Goal: Task Accomplishment & Management: Complete application form

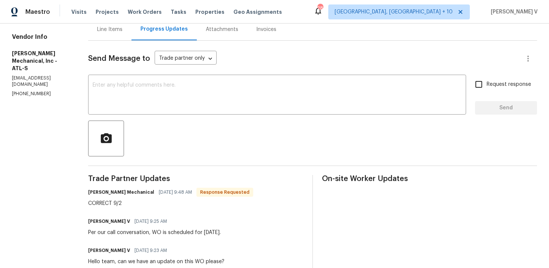
scroll to position [157, 0]
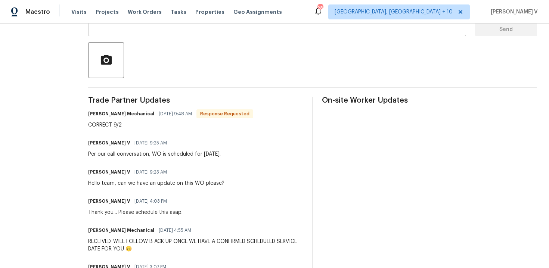
click at [161, 31] on div "x ​" at bounding box center [277, 17] width 378 height 38
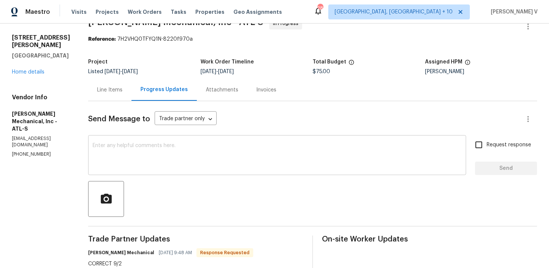
paste textarea "Hi, hope everything is on track with the WO scheduled for [DATE]. Please let us…"
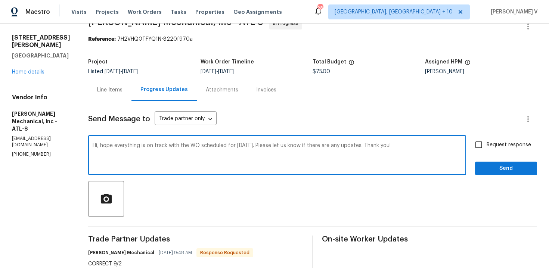
type textarea "Hi, hope everything is on track with the WO scheduled for [DATE]. Please let us…"
click at [496, 149] on label "Request response" at bounding box center [501, 145] width 60 height 16
click at [487, 149] on input "Request response" at bounding box center [479, 145] width 16 height 16
checkbox input "true"
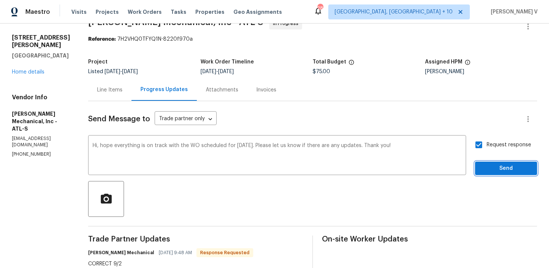
click at [510, 170] on span "Send" at bounding box center [506, 168] width 50 height 9
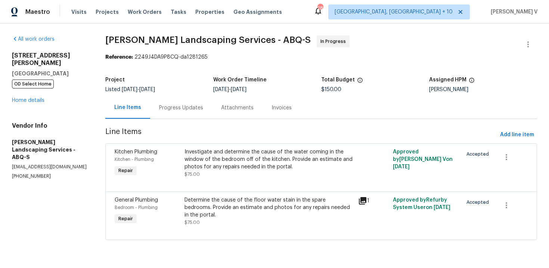
click at [173, 99] on div "Progress Updates" at bounding box center [181, 108] width 62 height 22
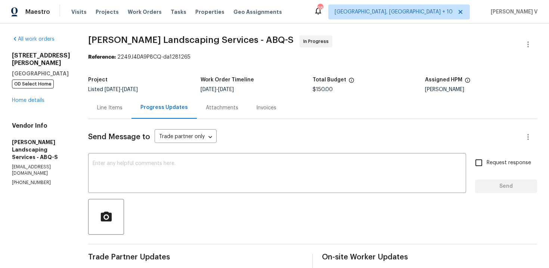
scroll to position [68, 0]
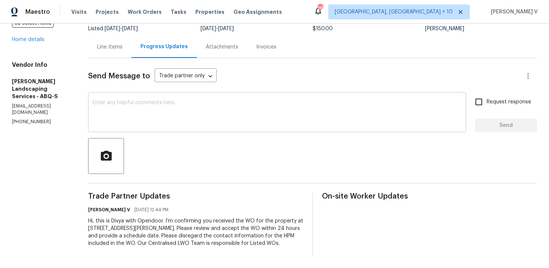
click at [162, 104] on textarea at bounding box center [277, 113] width 369 height 26
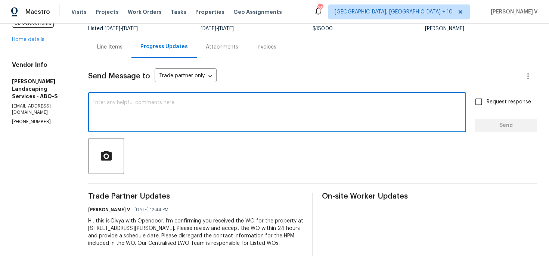
paste textarea "Hi team, Thank you for accepting the work order. Could you please provide a sch…"
type textarea "Hi team, Thank you for accepting the work order. Could you please provide a sch…"
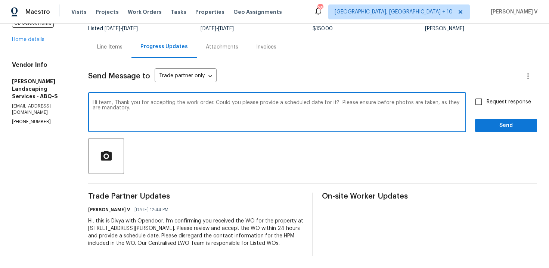
click at [124, 48] on div "Line Items" at bounding box center [109, 47] width 43 height 22
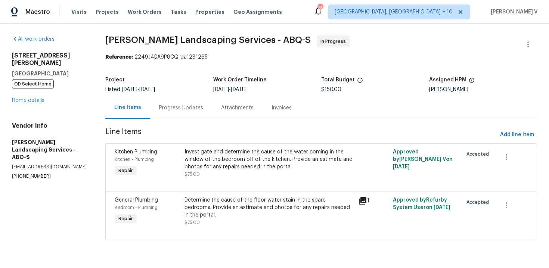
click at [185, 109] on div "Progress Updates" at bounding box center [181, 107] width 44 height 7
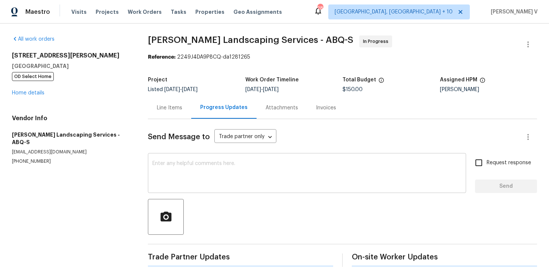
click at [188, 163] on textarea at bounding box center [306, 174] width 309 height 26
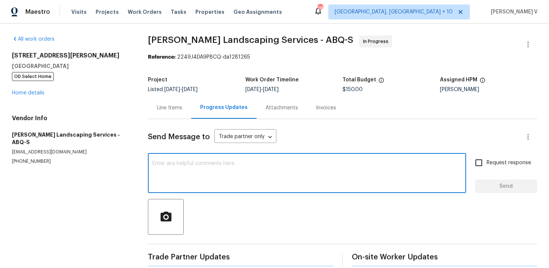
paste textarea "Hi team, Thank you for accepting the work order. Could you please provide a sch…"
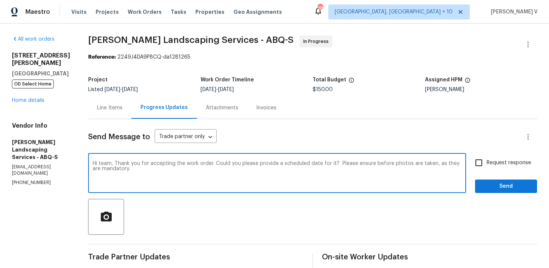
type textarea "Hi team, Thank you for accepting the work order. Could you please provide a sch…"
click at [503, 164] on span "Request response" at bounding box center [509, 163] width 44 height 8
click at [487, 164] on input "Request response" at bounding box center [479, 163] width 16 height 16
checkbox input "true"
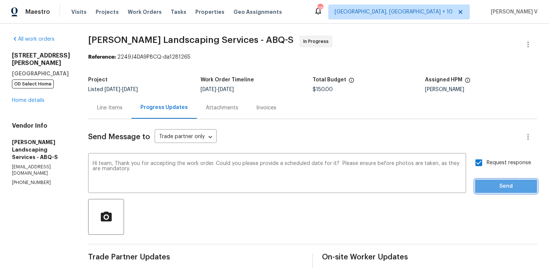
click at [505, 182] on span "Send" at bounding box center [506, 186] width 50 height 9
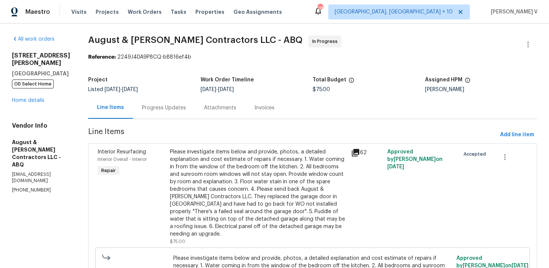
click at [177, 106] on div "Progress Updates" at bounding box center [164, 107] width 44 height 7
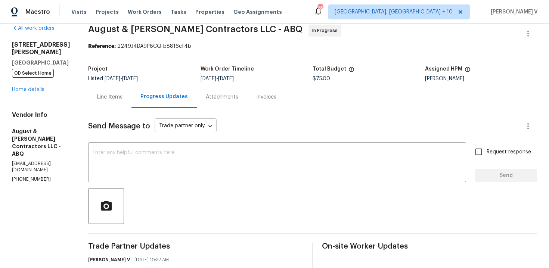
scroll to position [56, 0]
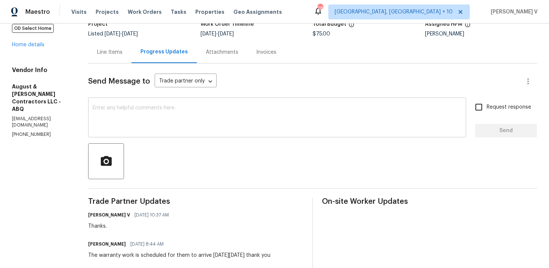
click at [182, 123] on textarea at bounding box center [277, 118] width 369 height 26
paste textarea "Hi team, Thank you for accepting the work order. Could you please provide a sch…"
type textarea "Hi team, Thank you for accepting the work order. Could you please provide a sch…"
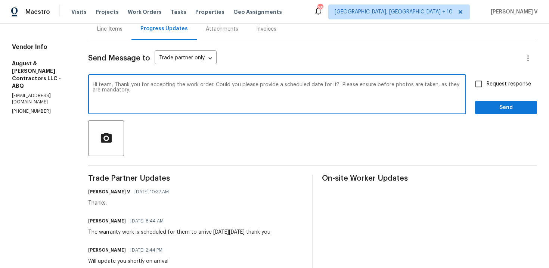
scroll to position [103, 0]
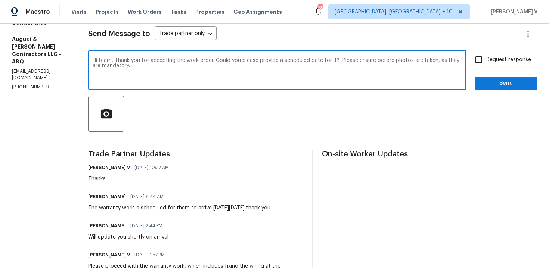
click at [232, 64] on textarea "Hi team, Thank you for accepting the work order. Could you please provide a sch…" at bounding box center [277, 71] width 369 height 26
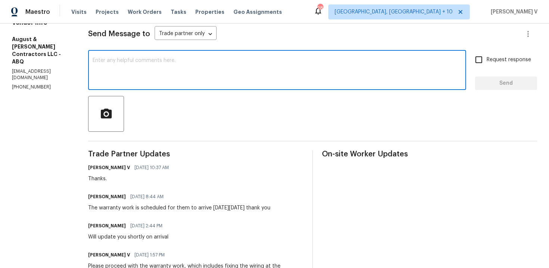
click at [146, 84] on div "x ​" at bounding box center [277, 71] width 378 height 38
type textarea "Please provide an update on this WO ASAP."
click at [519, 66] on label "Request response" at bounding box center [501, 60] width 60 height 16
click at [487, 66] on input "Request response" at bounding box center [479, 60] width 16 height 16
checkbox input "true"
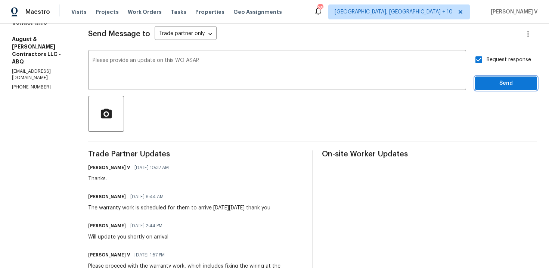
click at [519, 77] on button "Send" at bounding box center [506, 84] width 62 height 14
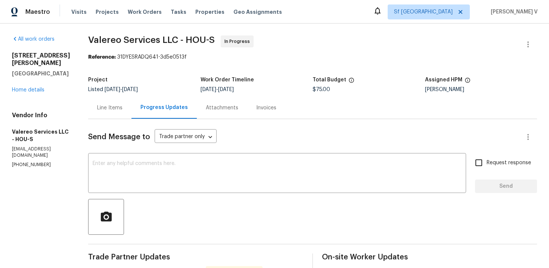
scroll to position [43, 0]
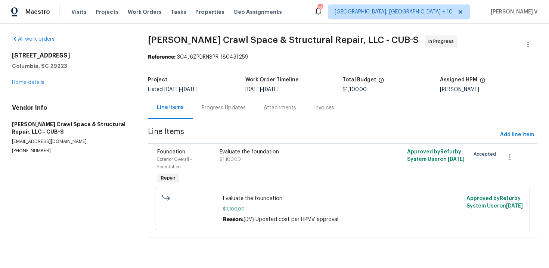
click at [205, 115] on div "Progress Updates" at bounding box center [224, 108] width 62 height 22
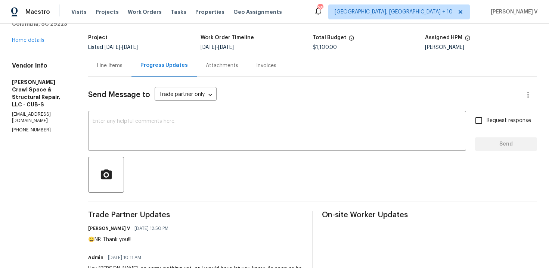
scroll to position [71, 0]
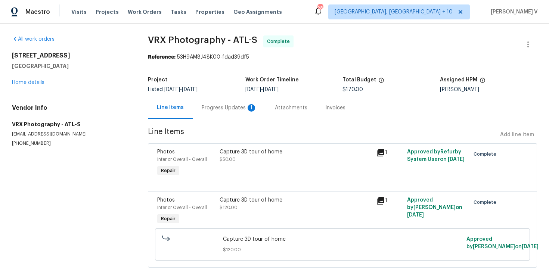
click at [213, 110] on div "Progress Updates 1" at bounding box center [229, 107] width 55 height 7
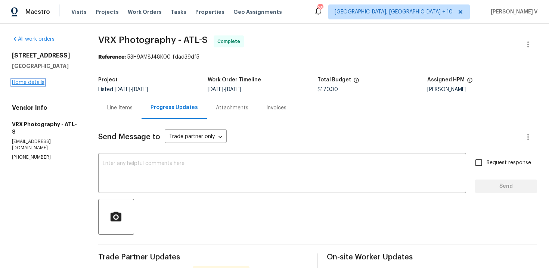
click at [29, 83] on link "Home details" at bounding box center [28, 82] width 32 height 5
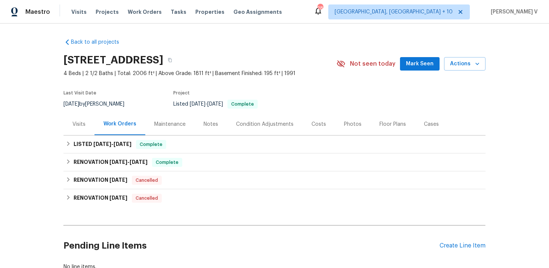
scroll to position [53, 0]
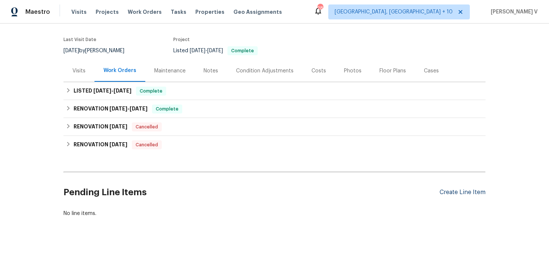
click at [476, 191] on div "Create Line Item" at bounding box center [462, 192] width 46 height 7
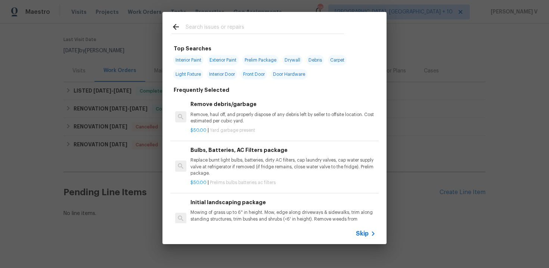
click at [358, 233] on span "Skip" at bounding box center [362, 233] width 13 height 7
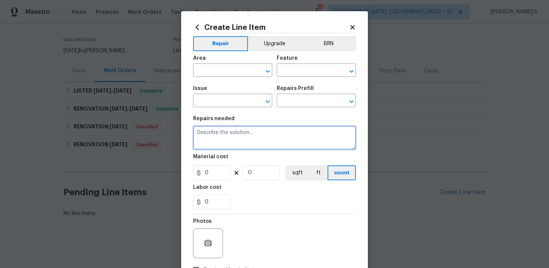
click at [285, 131] on textarea at bounding box center [274, 138] width 163 height 24
paste textarea "Feedback received that there is water damage near the windows and back door. Dr…"
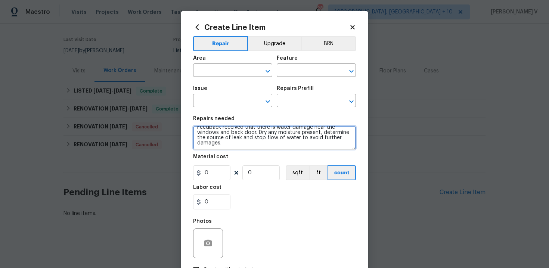
scroll to position [0, 0]
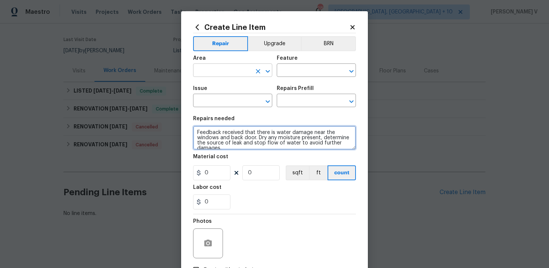
type textarea "Feedback received that there is water damage near the windows and back door. Dr…"
click at [206, 74] on input "text" at bounding box center [222, 71] width 58 height 12
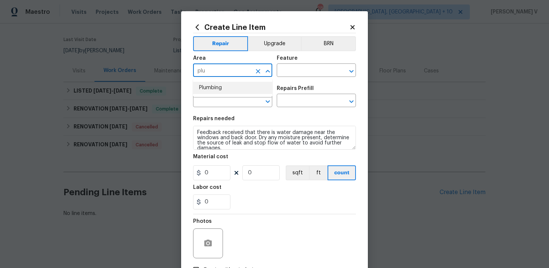
click at [206, 88] on li "Plumbing" at bounding box center [232, 88] width 79 height 12
type input "Plumbing"
click at [289, 79] on div "Area Plumbing ​ Feature ​" at bounding box center [274, 66] width 163 height 30
click at [299, 74] on input "text" at bounding box center [306, 71] width 58 height 12
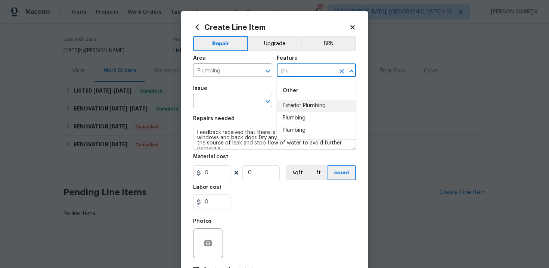
click at [303, 115] on li "Plumbing" at bounding box center [316, 118] width 79 height 12
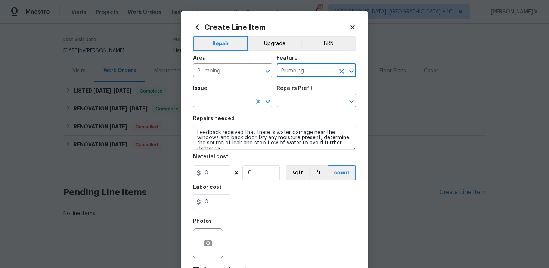
type input "Plumbing"
click at [240, 102] on input "text" at bounding box center [222, 102] width 58 height 12
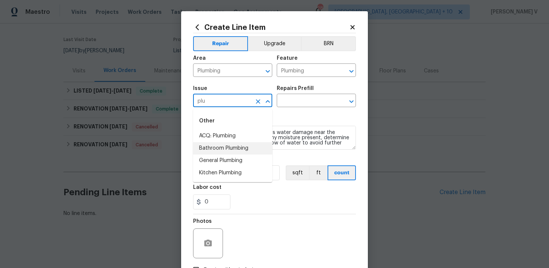
click at [248, 146] on li "Bathroom Plumbing" at bounding box center [232, 148] width 79 height 12
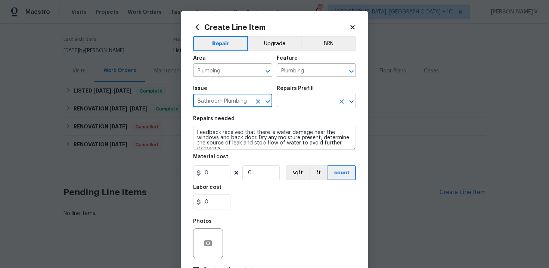
type input "Bathroom Plumbing"
click at [291, 100] on input "text" at bounding box center [306, 102] width 58 height 12
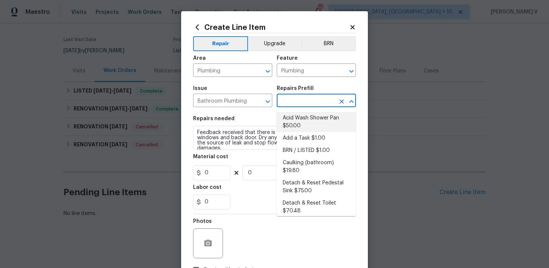
click at [291, 115] on li "Acid Wash Shower Pan $50.00" at bounding box center [316, 122] width 79 height 20
type input "Acid Wash Shower Pan $50.00"
type textarea "Prep and acid wash/deep clean the shower pan."
type input "50"
type input "1"
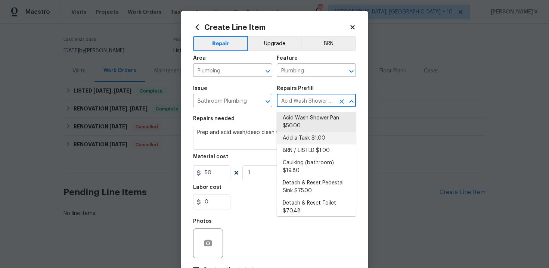
click at [287, 137] on li "Add a Task $1.00" at bounding box center [316, 138] width 79 height 12
type input "Add a Task $1.00"
type textarea "HPM to detail"
type input "1"
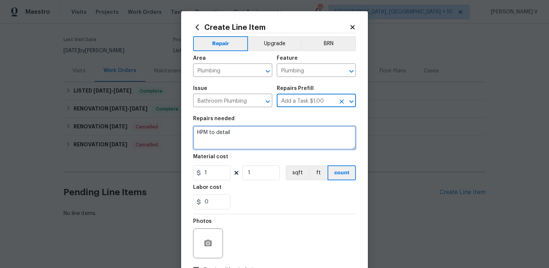
click at [287, 137] on textarea "HPM to detail" at bounding box center [274, 138] width 163 height 24
paste textarea "Feedback received that there is water damage near the windows and back door. Dr…"
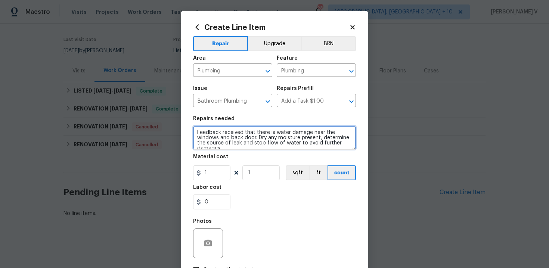
type textarea "Feedback received that there is water damage near the windows and back door. Dr…"
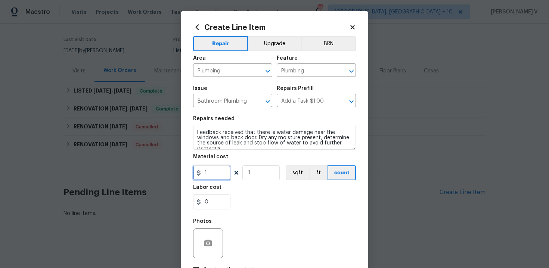
click at [216, 170] on input "1" at bounding box center [211, 172] width 37 height 15
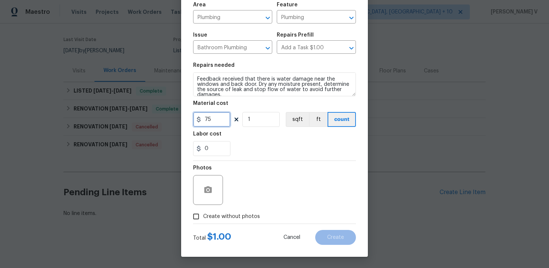
type input "75"
click at [196, 214] on input "Create without photos" at bounding box center [196, 216] width 14 height 14
checkbox input "true"
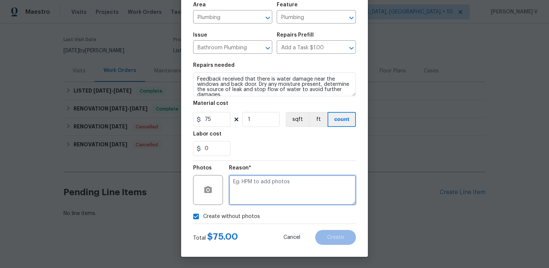
click at [268, 193] on textarea at bounding box center [292, 190] width 127 height 30
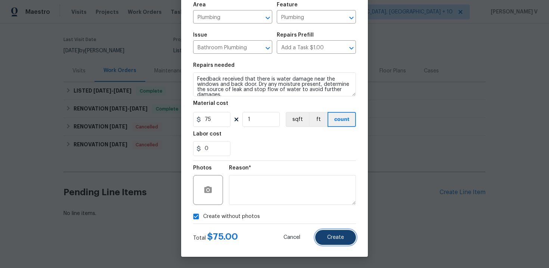
click at [334, 236] on span "Create" at bounding box center [335, 238] width 17 height 6
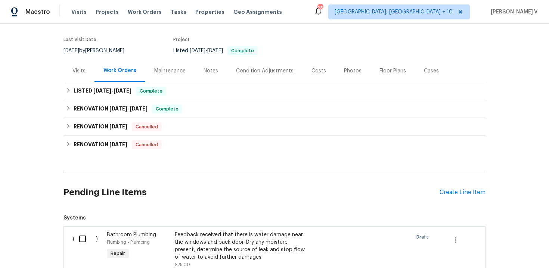
scroll to position [153, 0]
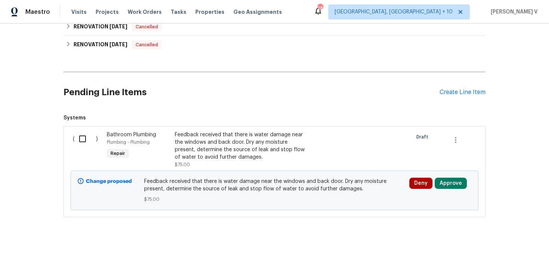
click at [88, 138] on input "checkbox" at bounding box center [85, 139] width 21 height 16
checkbox input "true"
click at [515, 253] on span "Create Work Order" at bounding box center [506, 249] width 50 height 9
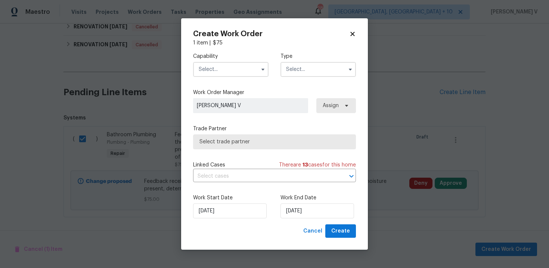
click at [229, 66] on input "text" at bounding box center [230, 69] width 75 height 15
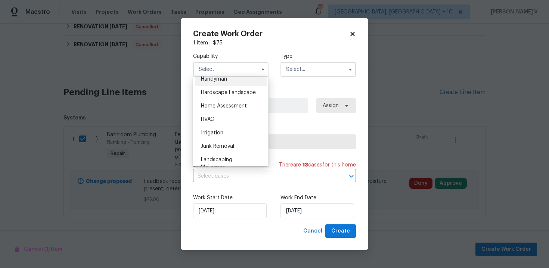
click at [223, 79] on span "Handyman" at bounding box center [214, 79] width 26 height 5
type input "Handyman"
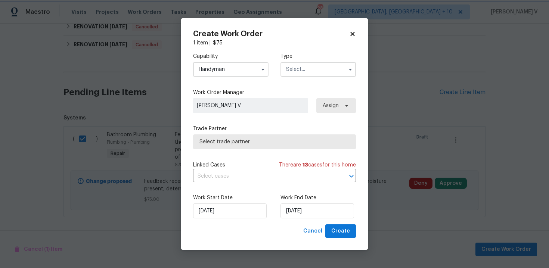
scroll to position [397, 0]
click at [295, 79] on div "Capability Handyman Type" at bounding box center [274, 65] width 163 height 36
click at [295, 70] on input "text" at bounding box center [317, 69] width 75 height 15
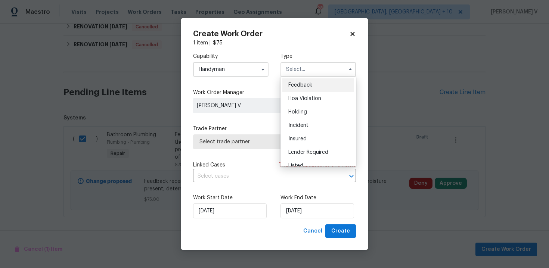
click at [293, 81] on div "Feedback" at bounding box center [318, 84] width 72 height 13
type input "Feedback"
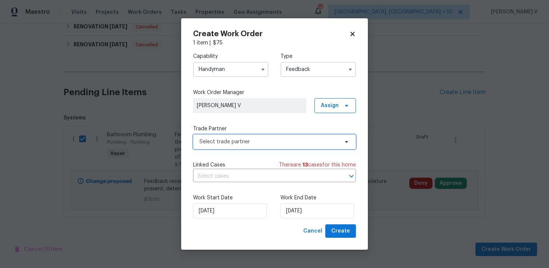
click at [231, 146] on span "Select trade partner" at bounding box center [274, 141] width 163 height 15
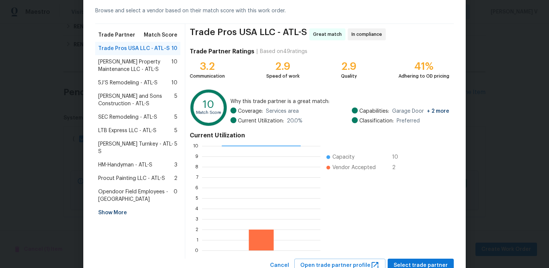
scroll to position [61, 0]
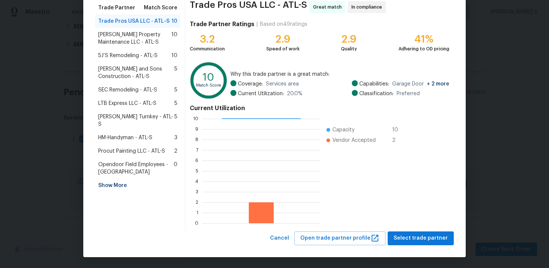
click at [145, 44] on span "Glen Property Maintenance LLC - ATL-S" at bounding box center [134, 38] width 73 height 15
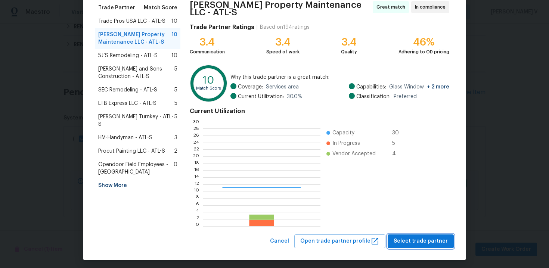
click at [428, 239] on span "Select trade partner" at bounding box center [421, 241] width 54 height 9
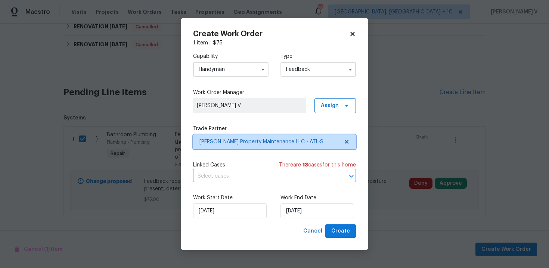
scroll to position [0, 0]
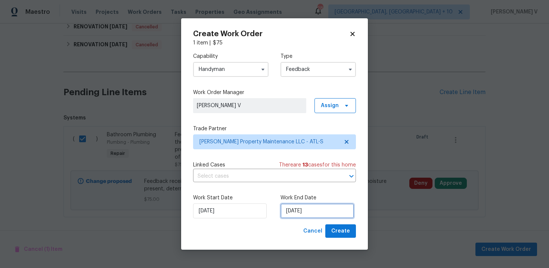
click at [283, 208] on input "02/09/2025" at bounding box center [317, 211] width 74 height 15
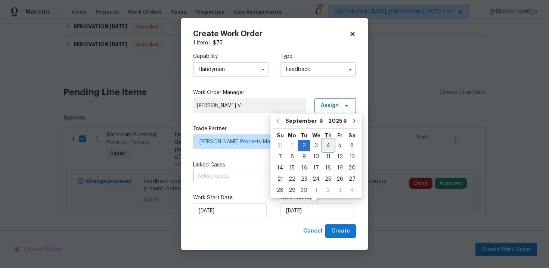
click at [322, 146] on div "4" at bounding box center [328, 145] width 12 height 10
type input "04/09/2025"
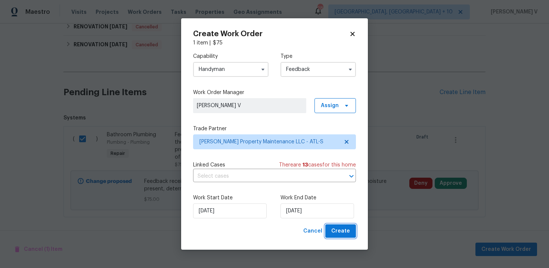
click at [341, 237] on button "Create" at bounding box center [340, 231] width 31 height 14
checkbox input "false"
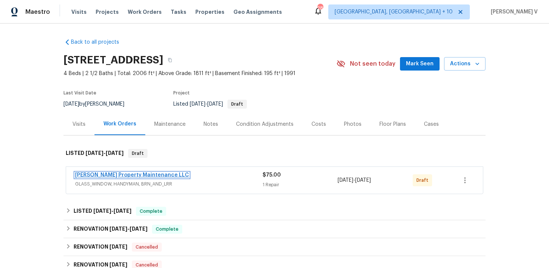
click at [139, 174] on link "[PERSON_NAME] Property Maintenance LLC" at bounding box center [132, 175] width 114 height 5
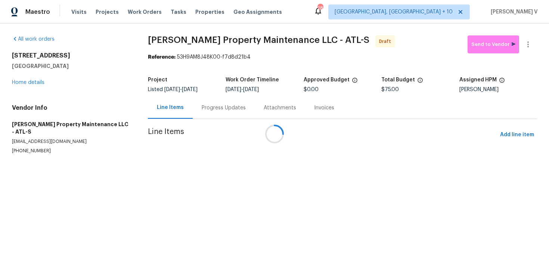
click at [205, 108] on div "Progress Updates" at bounding box center [224, 108] width 62 height 22
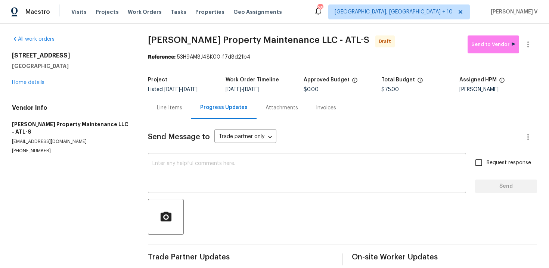
click at [207, 161] on textarea at bounding box center [306, 174] width 309 height 26
paste textarea "Hi, this is Divya with Opendoor. I’m confirming you received the WO for the pro…"
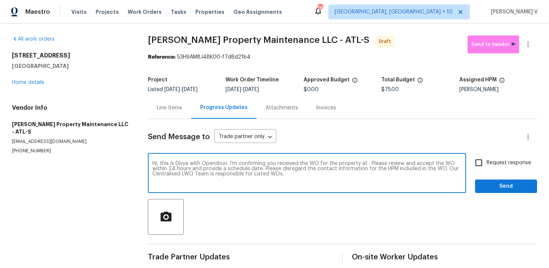
click at [365, 165] on textarea "Hi, this is Divya with Opendoor. I’m confirming you received the WO for the pro…" at bounding box center [306, 174] width 309 height 26
paste textarea "76 Regent Ct, Douglasville, GA 30134"
type textarea "Hi, this is Divya with Opendoor. I’m confirming you received the WO for the pro…"
click at [492, 167] on label "Request response" at bounding box center [501, 163] width 60 height 16
click at [487, 167] on input "Request response" at bounding box center [479, 163] width 16 height 16
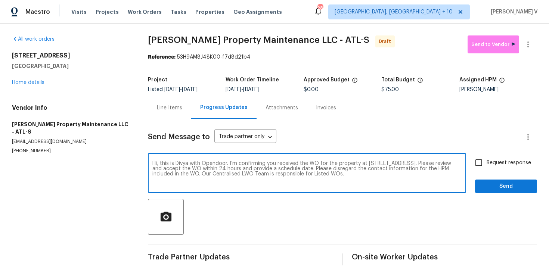
checkbox input "true"
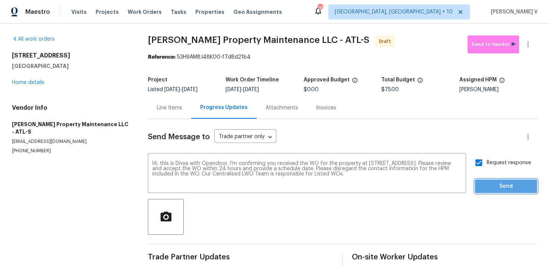
click at [495, 185] on span "Send" at bounding box center [506, 186] width 50 height 9
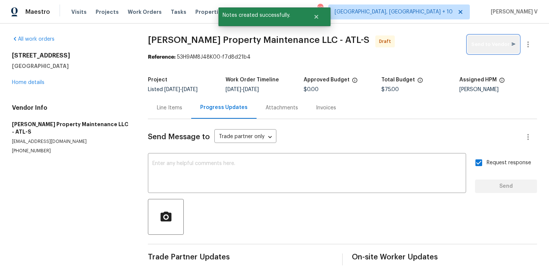
click at [518, 43] on button "Send to Vendor" at bounding box center [494, 44] width 52 height 18
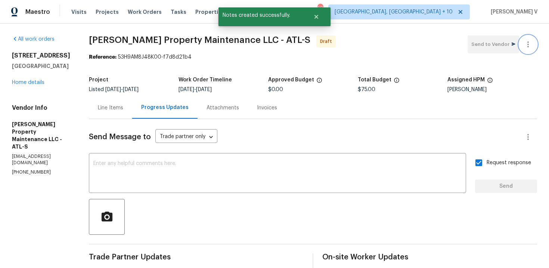
click at [528, 50] on button "button" at bounding box center [528, 44] width 18 height 18
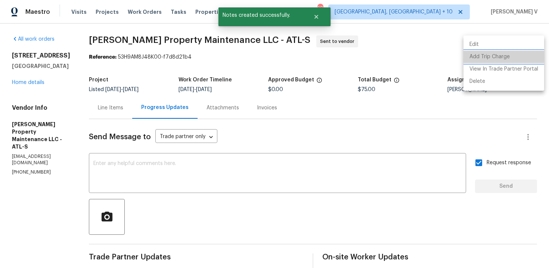
click at [516, 53] on li "Add Trip Charge" at bounding box center [503, 57] width 81 height 12
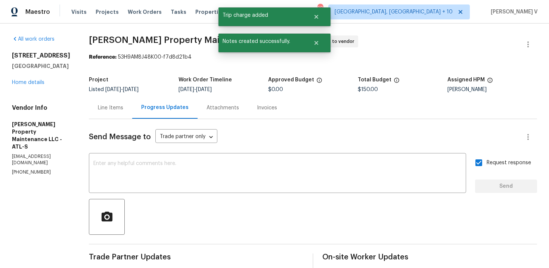
click at [124, 98] on div "Line Items" at bounding box center [110, 108] width 43 height 22
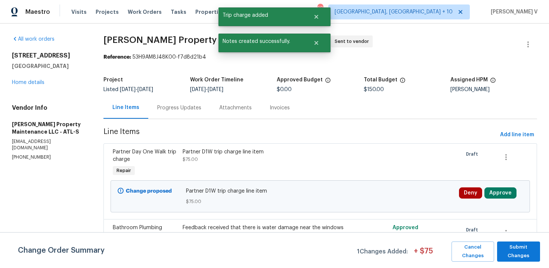
scroll to position [56, 0]
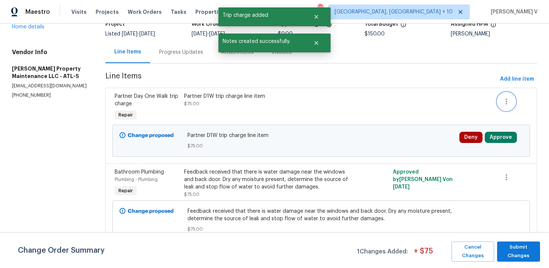
click at [504, 101] on icon "button" at bounding box center [506, 101] width 9 height 9
click at [502, 103] on li "Cancel" at bounding box center [511, 101] width 29 height 12
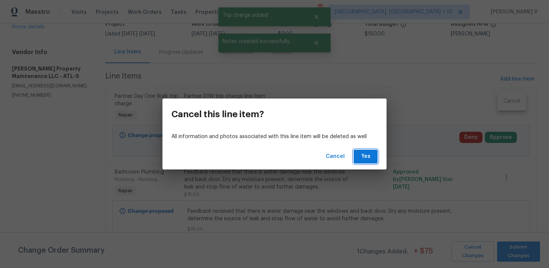
click at [372, 155] on button "Yes" at bounding box center [366, 157] width 24 height 14
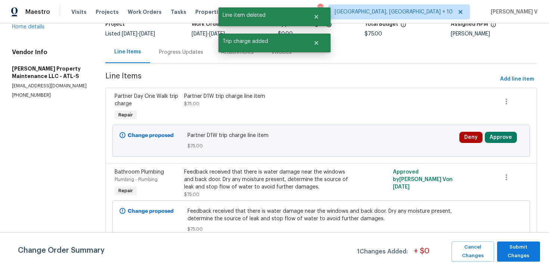
scroll to position [0, 0]
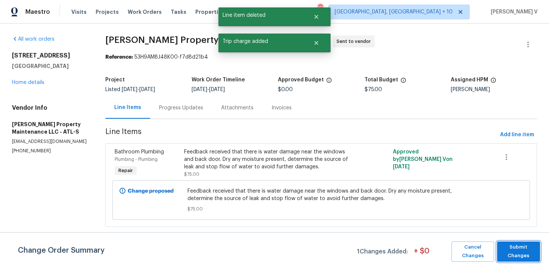
click at [517, 255] on span "Submit Changes" at bounding box center [518, 251] width 35 height 17
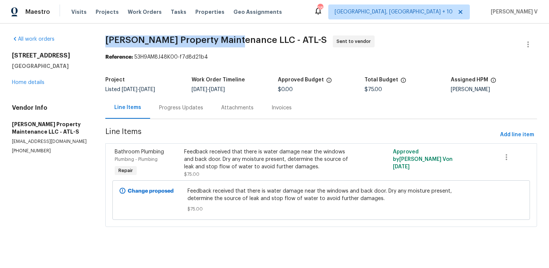
drag, startPoint x: 103, startPoint y: 39, endPoint x: 238, endPoint y: 40, distance: 134.8
click at [238, 40] on div "All work orders 76 Regent Ct Douglasville, GA 30134 Home details Vendor Info Gl…" at bounding box center [274, 136] width 549 height 224
copy span "Glen Property Maintenance LL"
click at [28, 81] on link "Home details" at bounding box center [28, 82] width 32 height 5
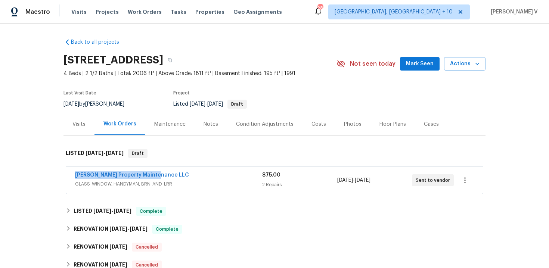
drag, startPoint x: 71, startPoint y: 174, endPoint x: 229, endPoint y: 174, distance: 158.3
click at [229, 174] on div "Glen Property Maintenance LLC GLASS_WINDOW, HANDYMAN, BRN_AND_LRR $75.00 2 Repa…" at bounding box center [274, 180] width 417 height 27
copy link "Glen Property Maintenance LLC"
click at [135, 171] on span "Glen Property Maintenance LLC" at bounding box center [132, 174] width 114 height 7
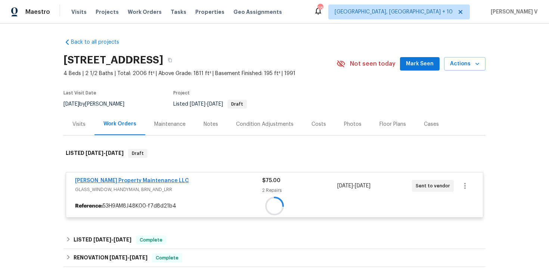
click at [125, 199] on div at bounding box center [274, 205] width 417 height 13
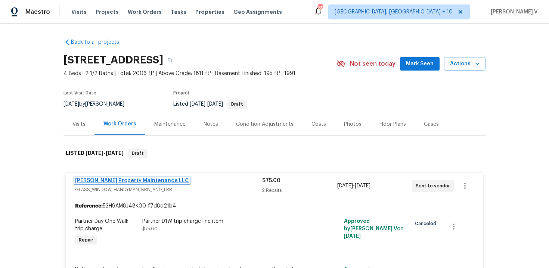
click at [118, 183] on link "Glen Property Maintenance LLC" at bounding box center [132, 180] width 114 height 5
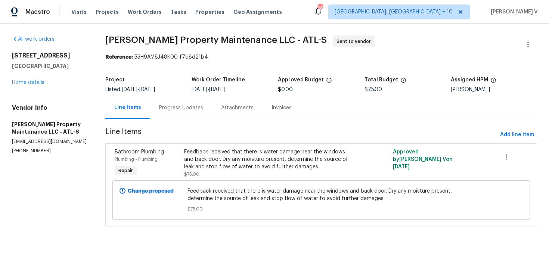
click at [29, 147] on div "Vendor Info Glen Property Maintenance LLC - ATL-S glenproperty23@yahoo.com (770…" at bounding box center [49, 129] width 75 height 50
copy p "(770) 235-8482"
click at [155, 109] on div "Progress Updates" at bounding box center [181, 108] width 62 height 22
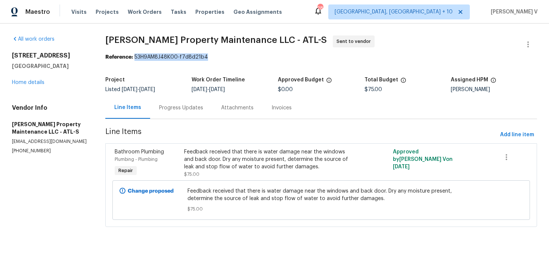
drag, startPoint x: 135, startPoint y: 57, endPoint x: 275, endPoint y: 55, distance: 140.0
click at [275, 55] on div "Reference: 53H9AM8J48K00-f7d8d21b4" at bounding box center [321, 56] width 432 height 7
copy div "53H9AM8J48K00-f7d8d21b4"
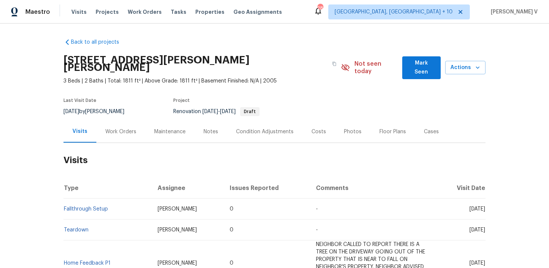
click at [109, 121] on div "Work Orders" at bounding box center [120, 132] width 49 height 22
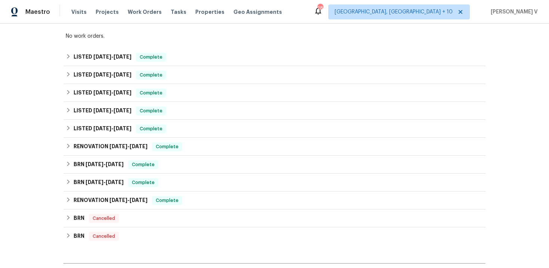
scroll to position [226, 0]
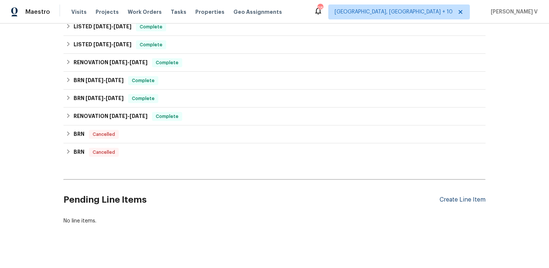
click at [463, 196] on div "Create Line Item" at bounding box center [462, 199] width 46 height 7
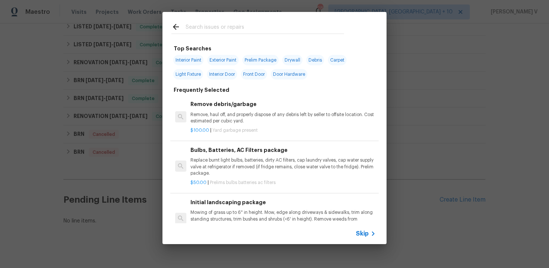
click at [366, 234] on span "Skip" at bounding box center [362, 233] width 13 height 7
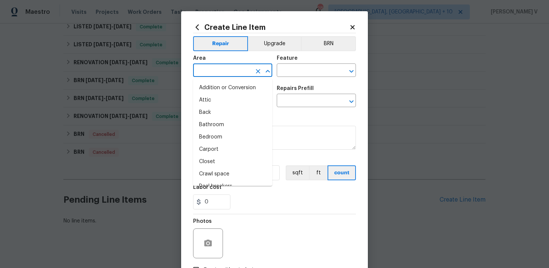
click at [233, 69] on input "text" at bounding box center [222, 71] width 58 height 12
type input "int"
click at [239, 101] on li "Attic" at bounding box center [232, 100] width 79 height 12
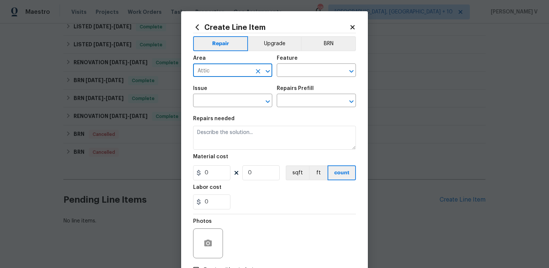
click at [229, 72] on input "Attic" at bounding box center [222, 71] width 58 height 12
click at [237, 103] on li "Interior Overall" at bounding box center [232, 100] width 79 height 12
type input "Interior Overall"
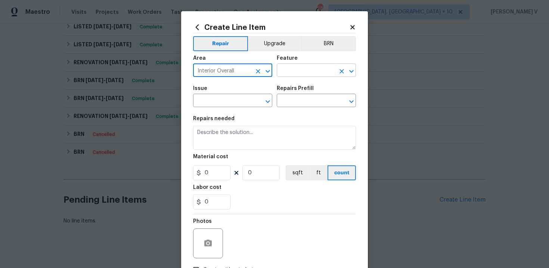
click at [301, 73] on input "text" at bounding box center [306, 71] width 58 height 12
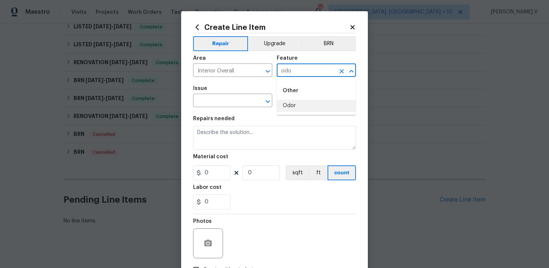
click at [304, 101] on li "Odor" at bounding box center [316, 106] width 79 height 12
type input "Odor"
click at [243, 101] on input "text" at bounding box center [222, 102] width 58 height 12
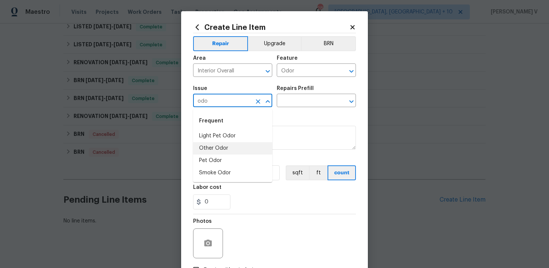
click at [245, 150] on li "Other Odor" at bounding box center [232, 148] width 79 height 12
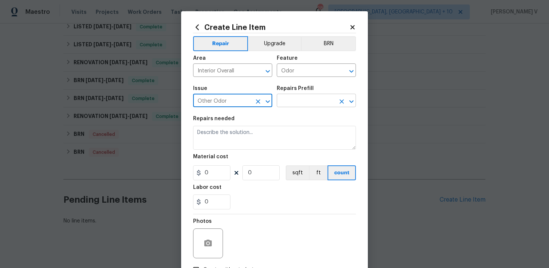
type input "Other Odor"
click at [298, 105] on input "text" at bounding box center [306, 102] width 58 height 12
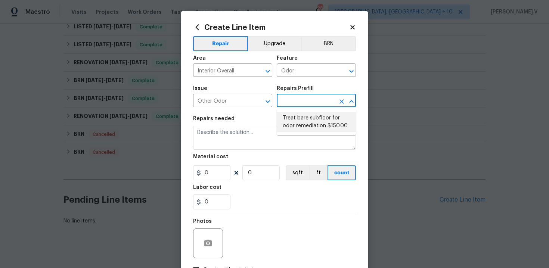
click at [295, 117] on li "Treat bare subfloor for odor remediation $150.00" at bounding box center [316, 122] width 79 height 20
type input "Treat bare subfloor for odor remediation $150.00"
type textarea "Enzyme Treatment for bare subfloor"
type input "150"
type input "1"
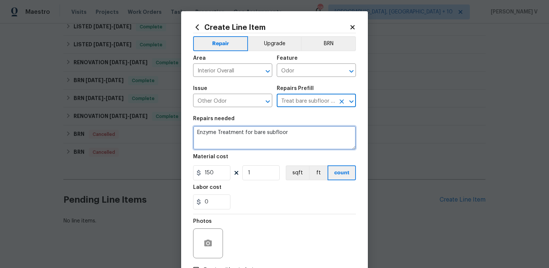
click at [251, 133] on textarea "Enzyme Treatment for bare subfloor" at bounding box center [274, 138] width 163 height 24
paste textarea "Feedback received that there is an bad odor in the property. Please identify th…"
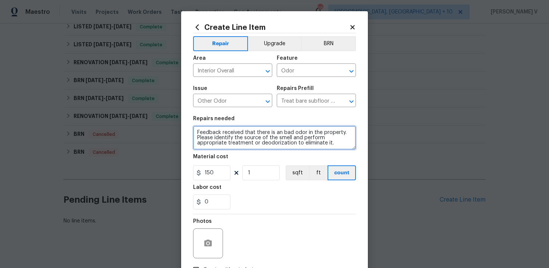
type textarea "Feedback received that there is an bad odor in the property. Please identify th…"
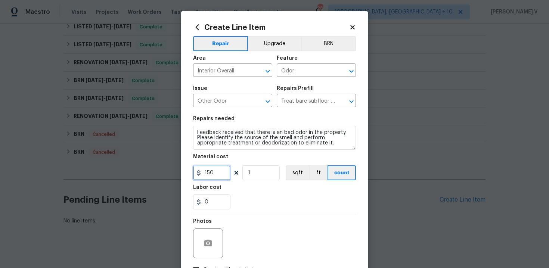
click at [215, 174] on input "150" at bounding box center [211, 172] width 37 height 15
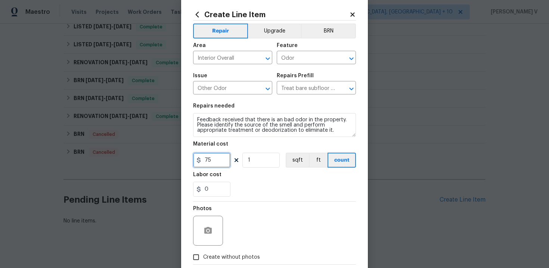
scroll to position [54, 0]
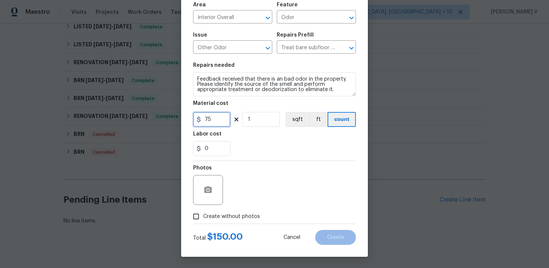
click at [0, 0] on qb-div "Correct the article a" at bounding box center [0, 0] width 0 height 0
type input "75"
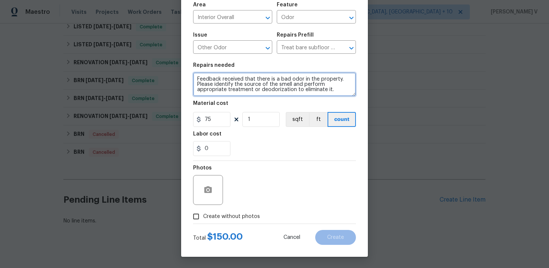
type textarea "Feedback received that there is a bad odor in the property. Please identify the…"
click at [201, 213] on input "Create without photos" at bounding box center [196, 216] width 14 height 14
checkbox input "true"
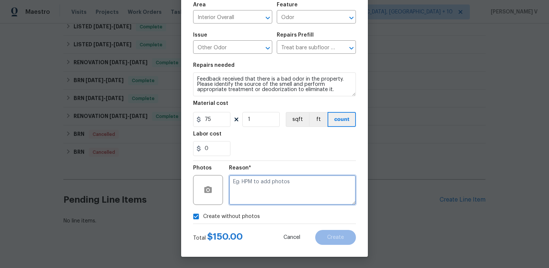
click at [267, 196] on textarea at bounding box center [292, 190] width 127 height 30
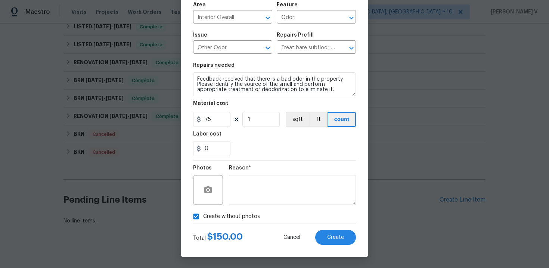
click at [336, 245] on div "Create Line Item Repair Upgrade BRN Area Interior Overall ​ Feature Odor ​ Issu…" at bounding box center [274, 107] width 187 height 299
click at [332, 232] on button "Create" at bounding box center [335, 237] width 41 height 15
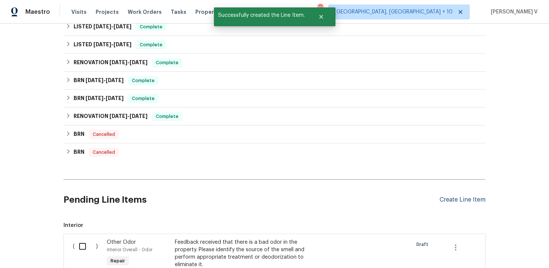
click at [452, 196] on div "Create Line Item" at bounding box center [462, 199] width 46 height 7
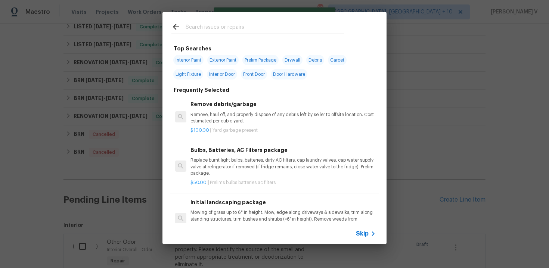
click at [359, 236] on span "Skip" at bounding box center [362, 233] width 13 height 7
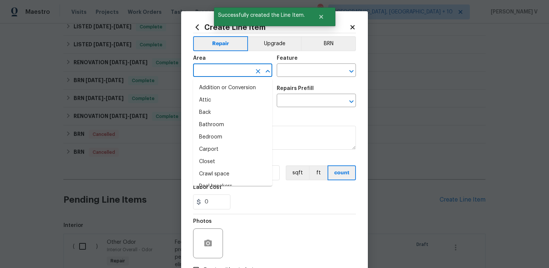
click at [210, 66] on input "text" at bounding box center [222, 71] width 58 height 12
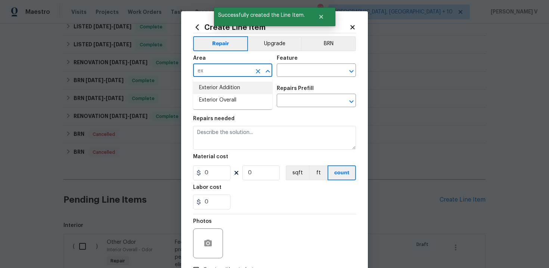
click at [215, 96] on li "Exterior Overall" at bounding box center [232, 100] width 79 height 12
type input "Exterior Overall"
click at [291, 76] on input "text" at bounding box center [306, 71] width 58 height 12
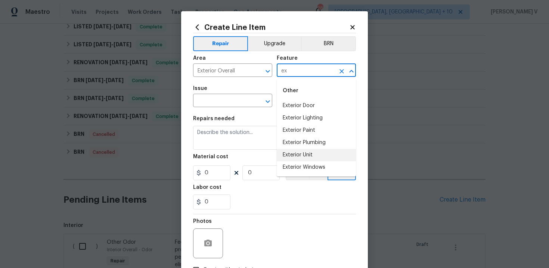
click at [301, 153] on li "Exterior Unit" at bounding box center [316, 155] width 79 height 12
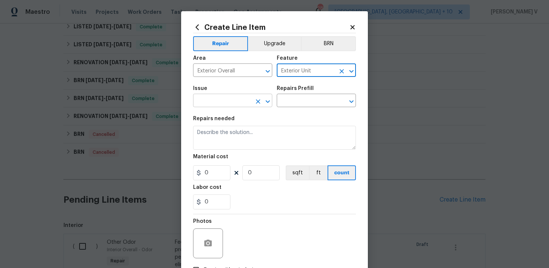
type input "Exterior Unit"
click at [236, 97] on input "text" at bounding box center [222, 102] width 58 height 12
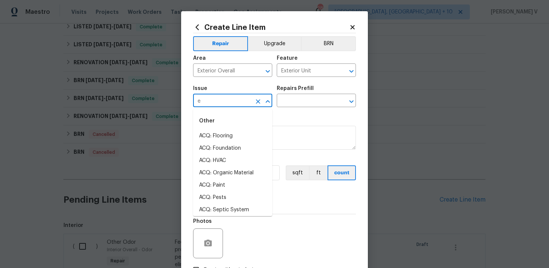
type input "ex"
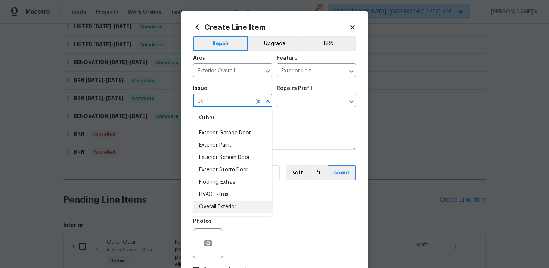
click at [235, 206] on li "Overall Exterior" at bounding box center [232, 207] width 79 height 12
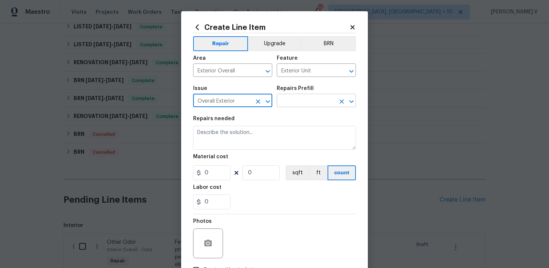
type input "Overall Exterior"
click at [307, 106] on input "text" at bounding box center [306, 102] width 58 height 12
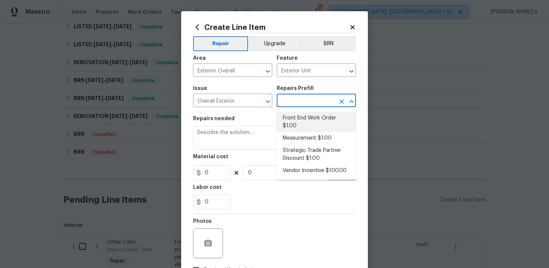
click at [293, 118] on li "Front End Work Order $1.00" at bounding box center [316, 122] width 79 height 20
type input "Front End Work Order $1.00"
type textarea "Placeholder line item for the creation of front end work orders."
type input "1"
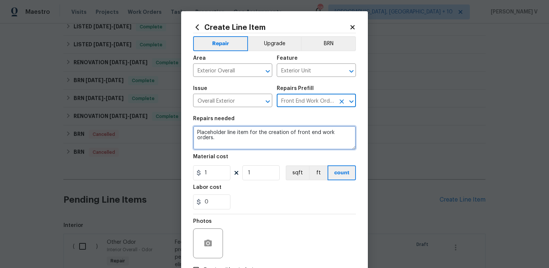
click at [250, 145] on textarea "Placeholder line item for the creation of front end work orders." at bounding box center [274, 138] width 163 height 24
paste textarea "Pressure wash the exterior of the house. Please clean all exterior surfaces inc…"
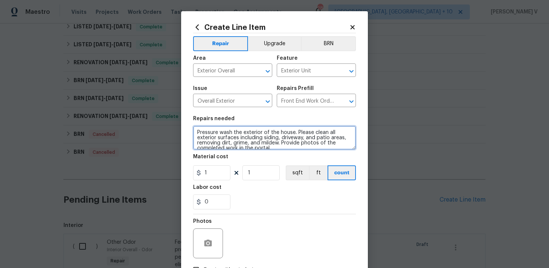
scroll to position [1, 0]
type textarea "Pressure wash the exterior of the house. Please clean all exterior surfaces inc…"
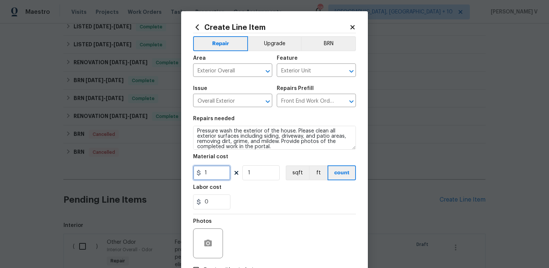
click at [210, 172] on input "1" at bounding box center [211, 172] width 37 height 15
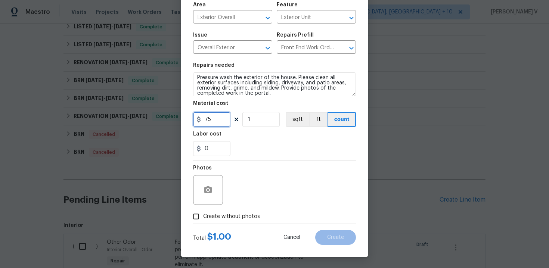
type input "75"
click at [201, 222] on input "Create without photos" at bounding box center [196, 216] width 14 height 14
checkbox input "true"
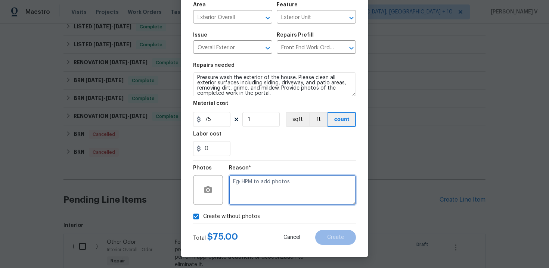
click at [259, 201] on textarea at bounding box center [292, 190] width 127 height 30
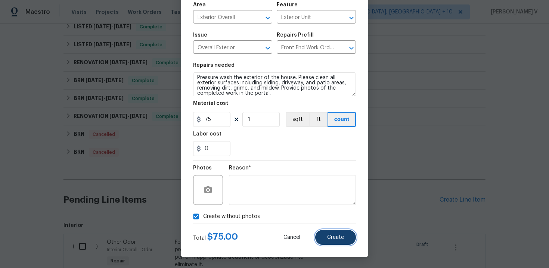
click at [319, 232] on button "Create" at bounding box center [335, 237] width 41 height 15
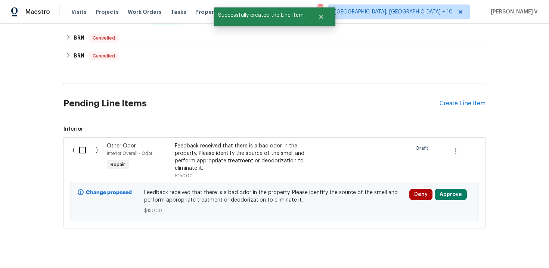
scroll to position [326, 0]
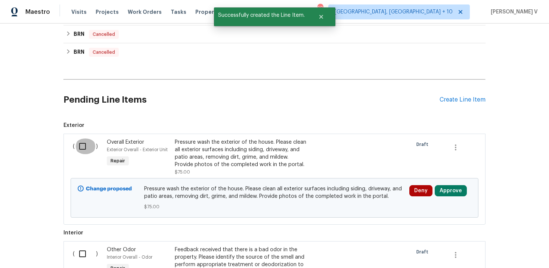
click at [81, 139] on input "checkbox" at bounding box center [85, 147] width 21 height 16
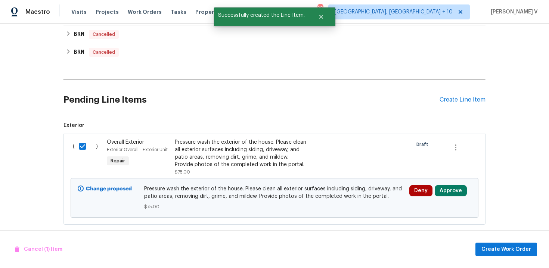
scroll to position [434, 0]
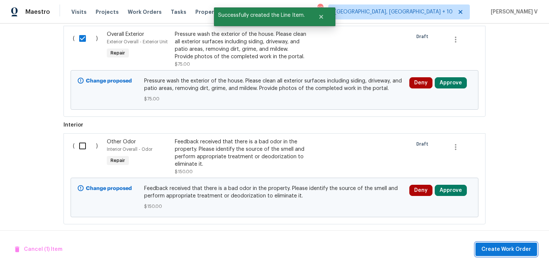
click at [503, 250] on span "Create Work Order" at bounding box center [506, 249] width 50 height 9
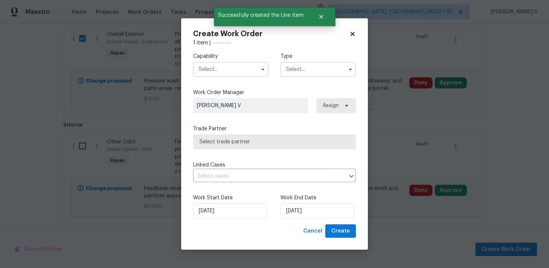
click at [224, 72] on input "text" at bounding box center [230, 69] width 75 height 15
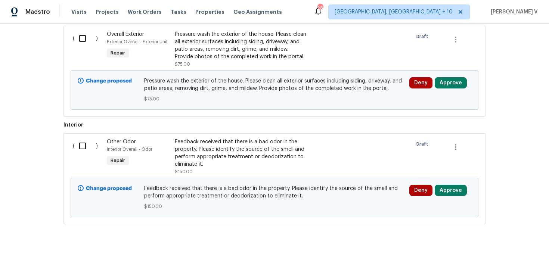
click at [85, 44] on div "( )" at bounding box center [88, 49] width 34 height 42
click at [88, 39] on div "( )" at bounding box center [88, 49] width 34 height 42
click at [86, 34] on input "checkbox" at bounding box center [85, 39] width 21 height 16
checkbox input "true"
click at [516, 245] on span "Create Work Order" at bounding box center [506, 249] width 50 height 9
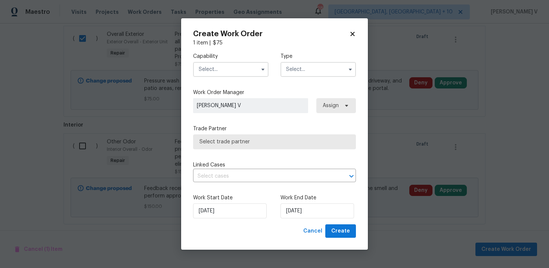
click at [229, 74] on input "text" at bounding box center [230, 69] width 75 height 15
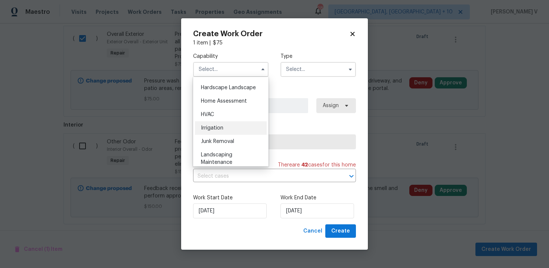
scroll to position [368, 0]
click at [224, 124] on div "Handyman" at bounding box center [231, 127] width 72 height 13
type input "Handyman"
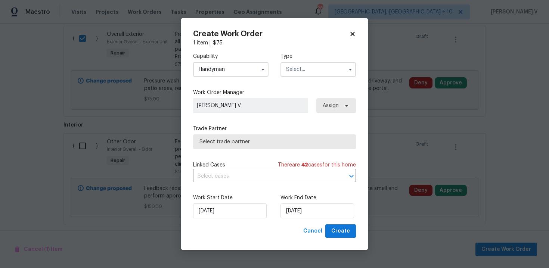
click at [310, 71] on input "text" at bounding box center [317, 69] width 75 height 15
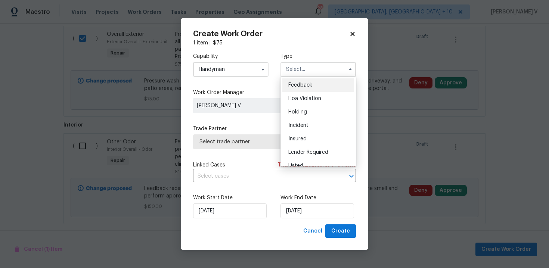
click at [296, 84] on span "Feedback" at bounding box center [300, 85] width 24 height 5
type input "Feedback"
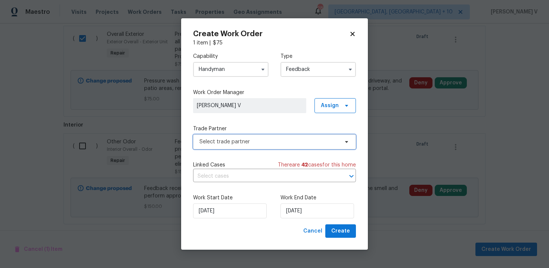
click at [245, 140] on span "Select trade partner" at bounding box center [268, 141] width 139 height 7
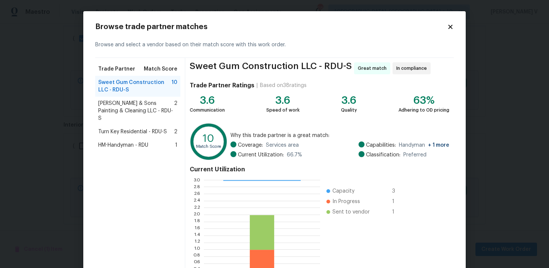
scroll to position [61, 0]
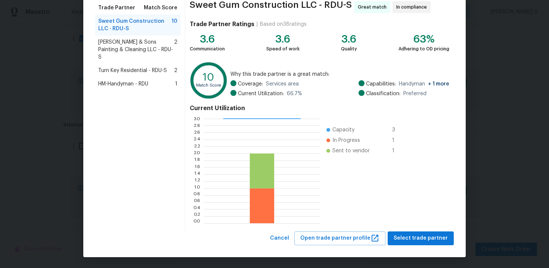
click at [144, 46] on span "Hodge & Sons Painting & Cleaning LLC - RDU-S" at bounding box center [136, 49] width 76 height 22
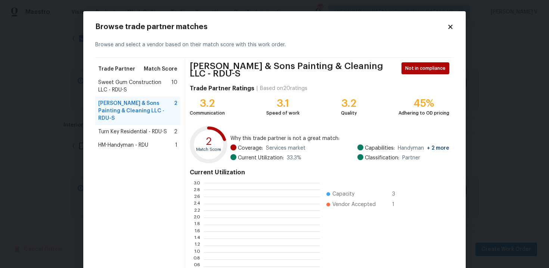
scroll to position [105, 116]
click at [171, 81] on span "Sweet Gum Construction LLC - RDU-S" at bounding box center [134, 86] width 73 height 15
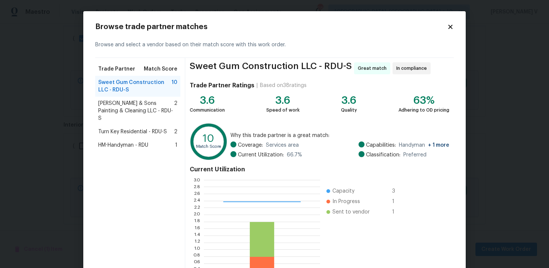
scroll to position [61, 0]
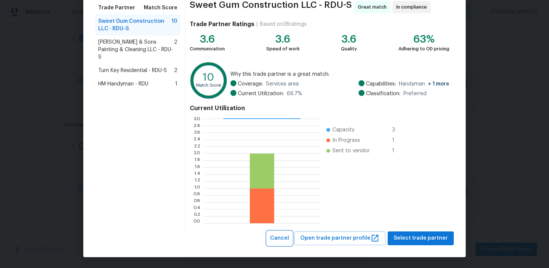
click at [289, 237] on span "Cancel" at bounding box center [279, 238] width 19 height 9
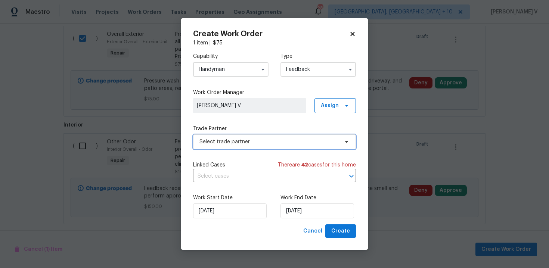
scroll to position [0, 0]
click at [233, 71] on input "Handyman" at bounding box center [230, 69] width 75 height 15
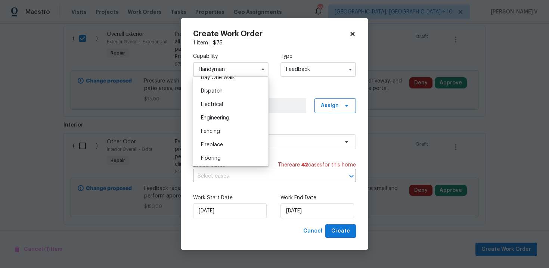
scroll to position [344, 0]
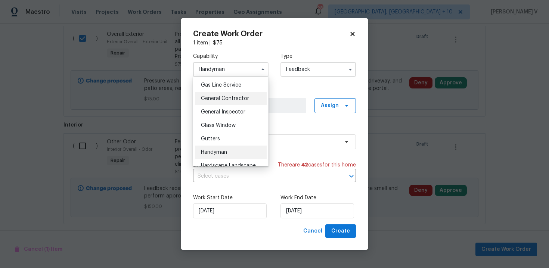
click at [235, 98] on span "General Contractor" at bounding box center [225, 98] width 48 height 5
type input "General Contractor"
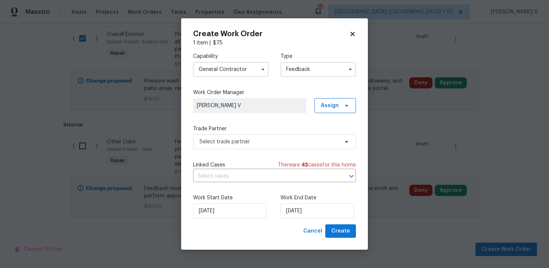
click at [278, 153] on div "Capability General Contractor Agent Appliance Bathtub Resurfacing BRN And Lrr B…" at bounding box center [274, 136] width 163 height 178
click at [289, 146] on span "Select trade partner" at bounding box center [274, 141] width 163 height 15
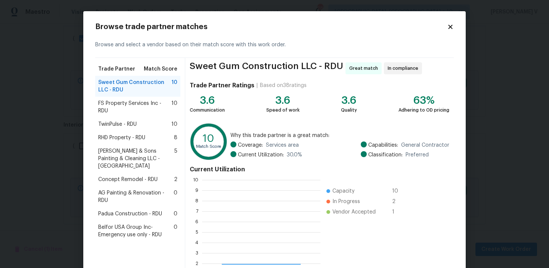
scroll to position [105, 118]
click at [125, 108] on span "FS Property Services Inc - RDU" at bounding box center [134, 107] width 73 height 15
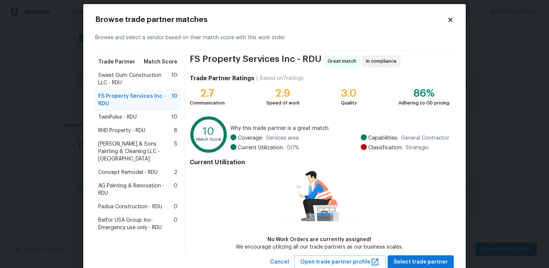
scroll to position [17, 0]
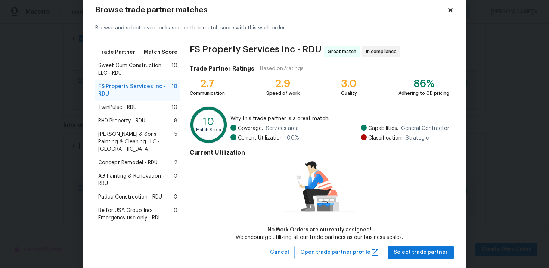
click at [156, 125] on div "RHD Property - RDU 8" at bounding box center [137, 120] width 85 height 13
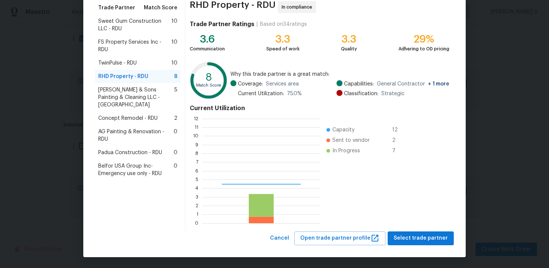
scroll to position [105, 118]
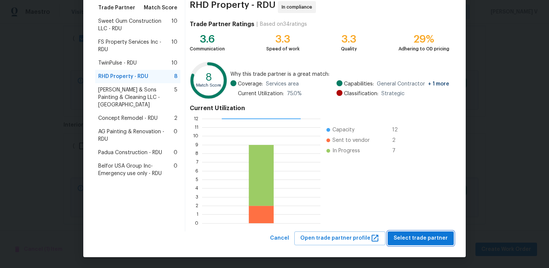
click at [419, 234] on span "Select trade partner" at bounding box center [421, 238] width 54 height 9
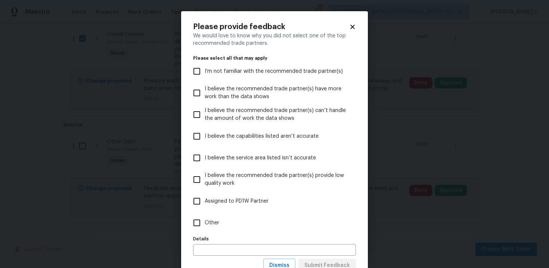
scroll to position [0, 0]
click at [252, 221] on label "Other" at bounding box center [269, 223] width 161 height 22
click at [205, 221] on input "Other" at bounding box center [197, 223] width 16 height 16
checkbox input "true"
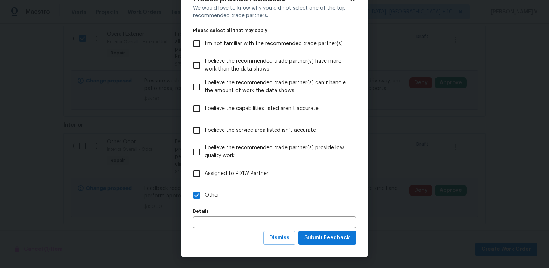
click at [318, 246] on div "Please provide feedback We would love to know why you did not select one of the…" at bounding box center [274, 120] width 187 height 273
click at [323, 245] on button "Submit Feedback" at bounding box center [327, 238] width 58 height 14
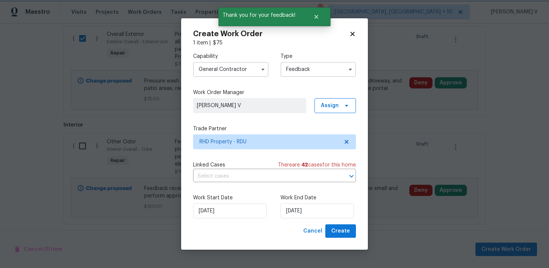
scroll to position [0, 0]
click at [296, 212] on input "02/09/2025" at bounding box center [317, 211] width 74 height 15
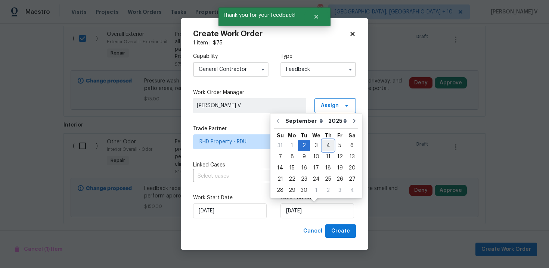
click at [324, 146] on div "4" at bounding box center [328, 145] width 12 height 10
type input "04/09/2025"
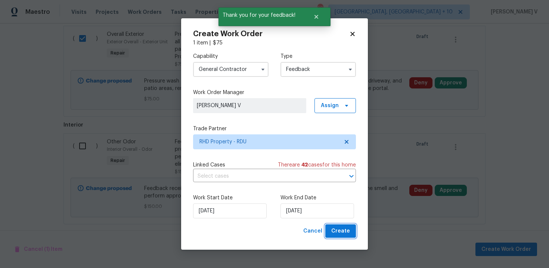
click at [334, 228] on span "Create" at bounding box center [340, 231] width 19 height 9
checkbox input "false"
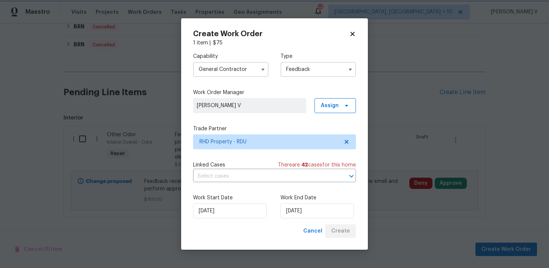
scroll to position [364, 0]
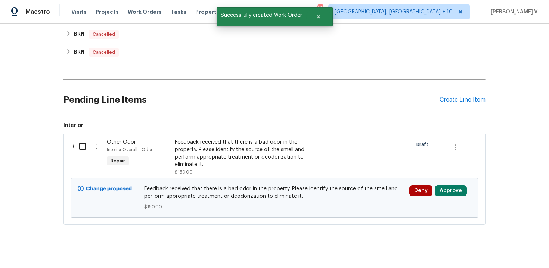
click at [80, 139] on input "checkbox" at bounding box center [85, 147] width 21 height 16
click at [489, 251] on span "Create Work Order" at bounding box center [506, 249] width 50 height 9
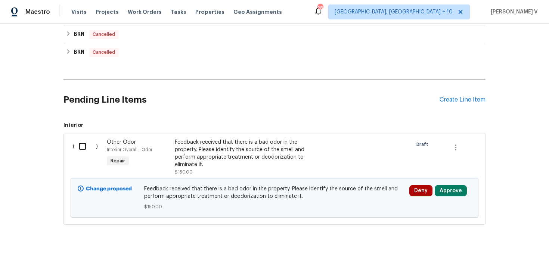
click at [81, 142] on input "checkbox" at bounding box center [85, 147] width 21 height 16
checkbox input "true"
click at [509, 248] on span "Create Work Order" at bounding box center [506, 249] width 50 height 9
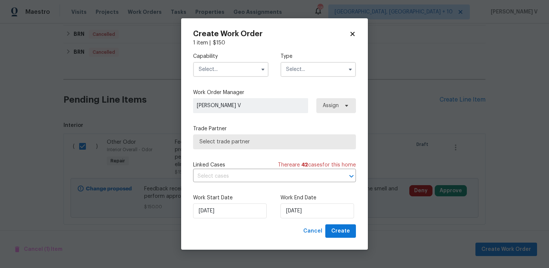
click at [233, 65] on input "text" at bounding box center [230, 69] width 75 height 15
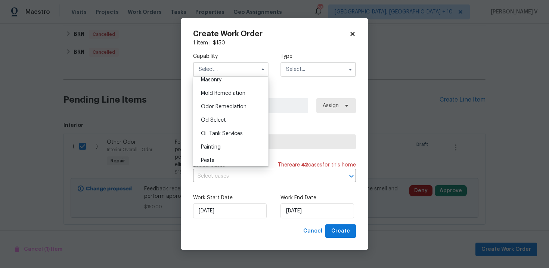
scroll to position [552, 0]
click at [226, 115] on div "Odor Remediation" at bounding box center [231, 119] width 72 height 13
type input "Odor Remediation"
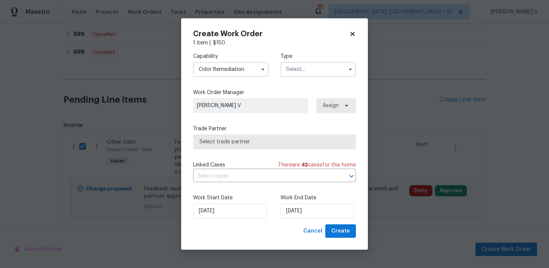
click at [317, 69] on input "text" at bounding box center [317, 69] width 75 height 15
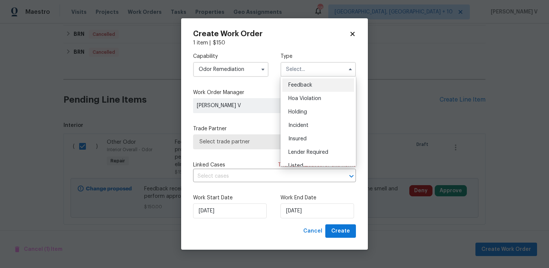
click at [301, 84] on span "Feedback" at bounding box center [300, 85] width 24 height 5
type input "Feedback"
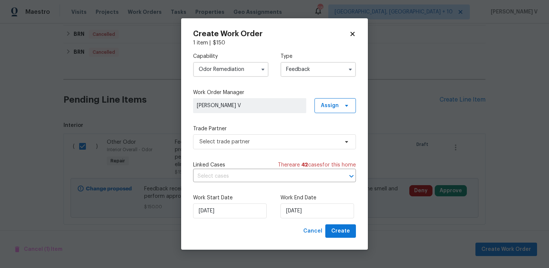
click at [237, 161] on div "Capability Odor Remediation Type Feedback Work Order Manager Divya Dharshini V …" at bounding box center [274, 136] width 163 height 178
click at [258, 145] on span "Select trade partner" at bounding box center [268, 141] width 139 height 7
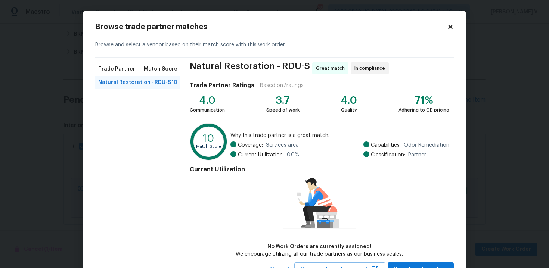
scroll to position [31, 0]
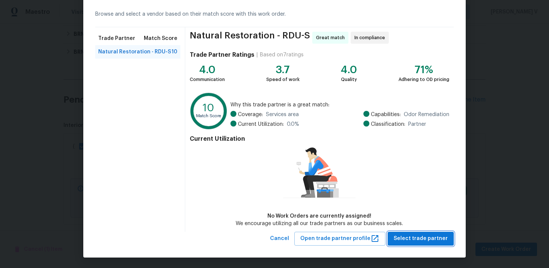
click at [426, 232] on button "Select trade partner" at bounding box center [421, 239] width 66 height 14
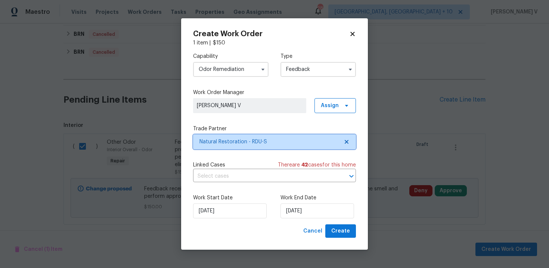
scroll to position [0, 0]
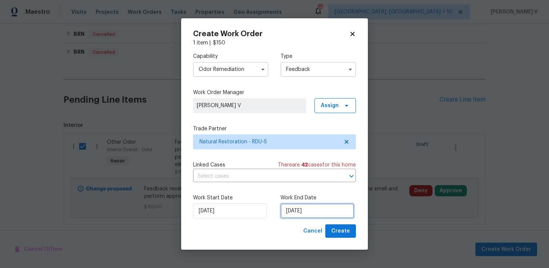
click at [327, 208] on input "02/09/2025" at bounding box center [317, 211] width 74 height 15
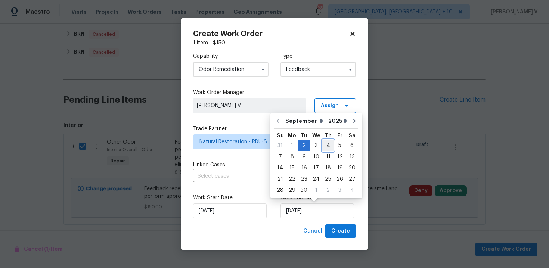
click at [324, 143] on div "4" at bounding box center [328, 145] width 12 height 10
type input "04/09/2025"
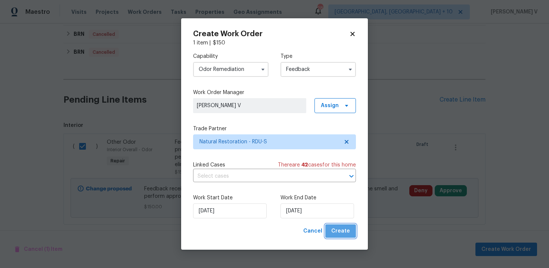
click at [349, 236] on button "Create" at bounding box center [340, 231] width 31 height 14
checkbox input "false"
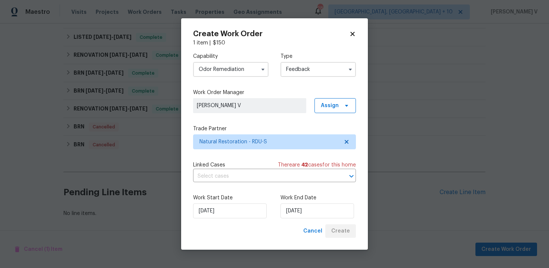
scroll to position [282, 0]
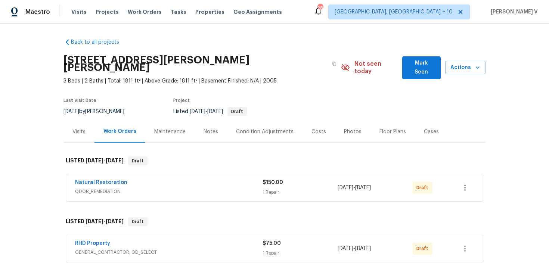
click at [118, 174] on div "Natural Restoration ODOR_REMEDIATION $150.00 1 Repair [DATE] - [DATE] Draft" at bounding box center [274, 187] width 417 height 27
click at [112, 180] on link "Natural Restoration" at bounding box center [101, 182] width 52 height 5
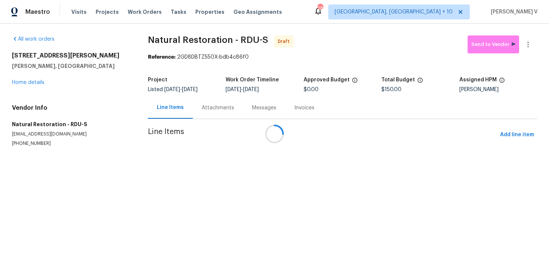
click at [216, 103] on div at bounding box center [274, 134] width 549 height 268
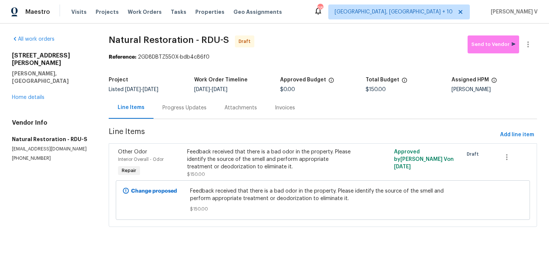
click at [197, 108] on div "Progress Updates" at bounding box center [184, 107] width 44 height 7
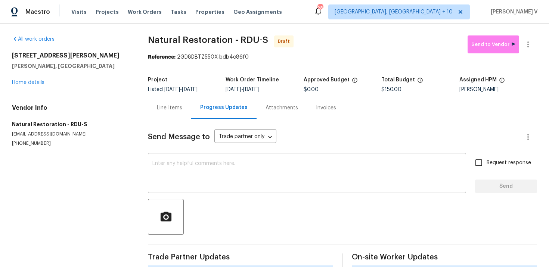
click at [204, 171] on textarea at bounding box center [306, 174] width 309 height 26
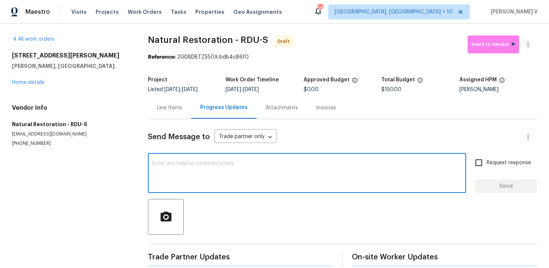
paste textarea "Hi, this is Divya with Opendoor. I’m confirming you received the WO for the pro…"
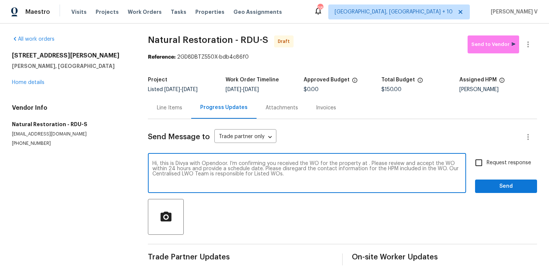
click at [365, 164] on textarea "Hi, this is Divya with Opendoor. I’m confirming you received the WO for the pro…" at bounding box center [306, 174] width 309 height 26
paste textarea "48 Delmar Ct, Fuquay Varina, NC 27526"
click at [413, 170] on textarea "Hi, this is Divya with Opendoor. I’m confirming you received the WO for the pro…" at bounding box center [306, 174] width 309 height 26
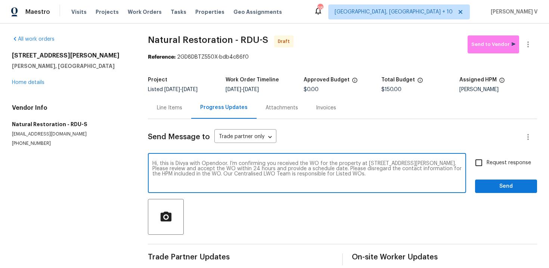
type textarea "Hi, this is Divya with Opendoor. I’m confirming you received the WO for the pro…"
click at [471, 165] on div "Hi, this is Divya with Opendoor. I’m confirming you received the WO for the pro…" at bounding box center [342, 174] width 389 height 38
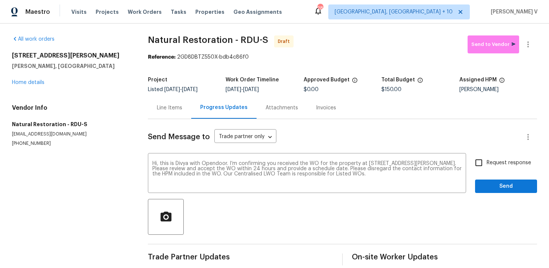
click at [482, 165] on input "Request response" at bounding box center [479, 163] width 16 height 16
checkbox input "true"
click at [493, 186] on span "Send" at bounding box center [506, 186] width 50 height 9
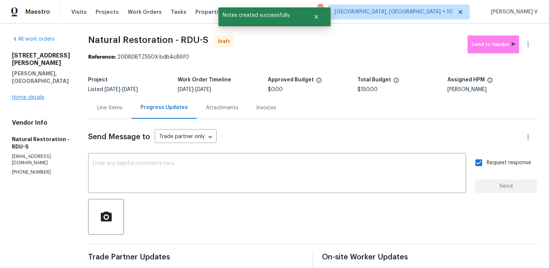
click at [38, 84] on div "48 Delmar Ct Fuquay Varina, NC 27526 Home details" at bounding box center [41, 76] width 58 height 49
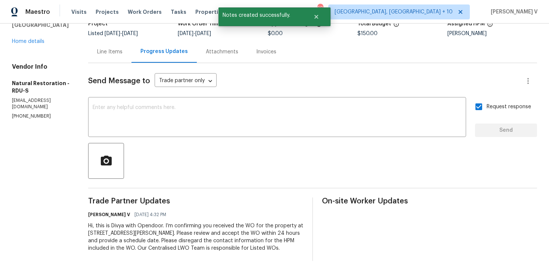
scroll to position [61, 0]
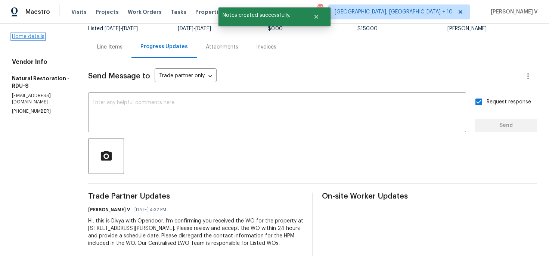
click at [33, 34] on link "Home details" at bounding box center [28, 36] width 32 height 5
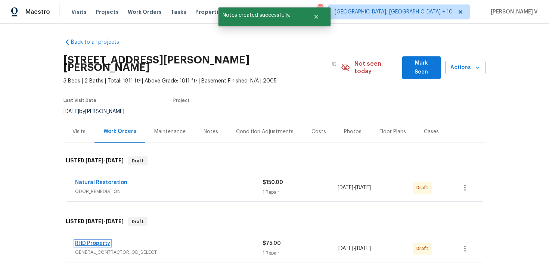
click at [94, 241] on link "RHD Property" at bounding box center [92, 243] width 35 height 5
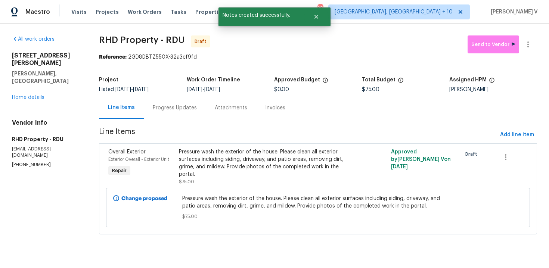
click at [207, 105] on div "Attachments" at bounding box center [231, 108] width 50 height 22
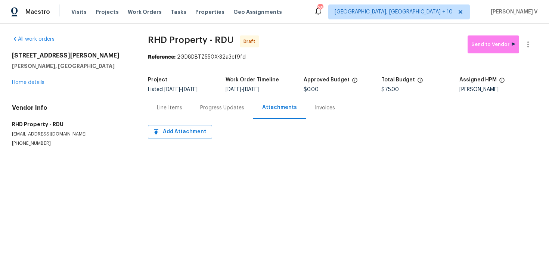
click at [218, 103] on div "Progress Updates" at bounding box center [222, 108] width 62 height 22
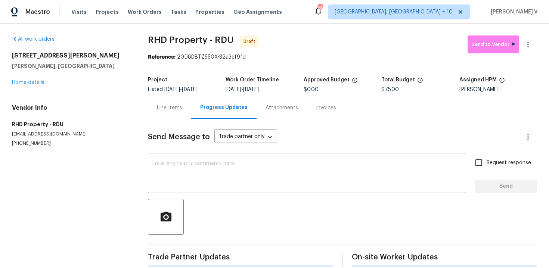
click at [227, 156] on div "x ​" at bounding box center [307, 174] width 318 height 38
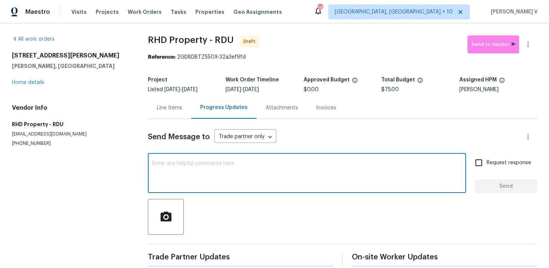
paste textarea "Hi, this is Divya with Opendoor. I’m confirming you received the WO for the pro…"
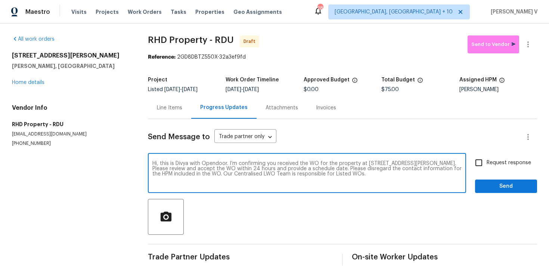
type textarea "Hi, this is Divya with Opendoor. I’m confirming you received the WO for the pro…"
click at [486, 163] on input "Request response" at bounding box center [479, 163] width 16 height 16
checkbox input "true"
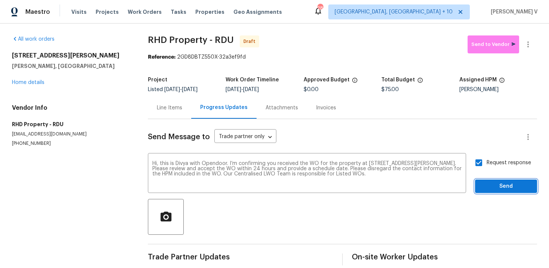
click at [499, 187] on span "Send" at bounding box center [506, 186] width 50 height 9
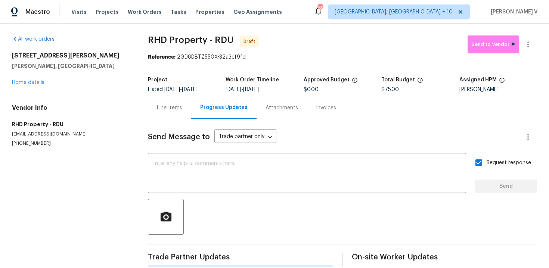
click at [536, 41] on div at bounding box center [528, 44] width 18 height 18
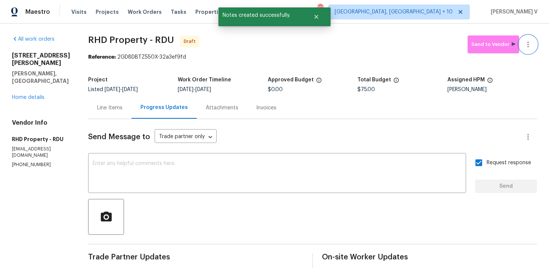
click at [527, 50] on button "button" at bounding box center [528, 44] width 18 height 18
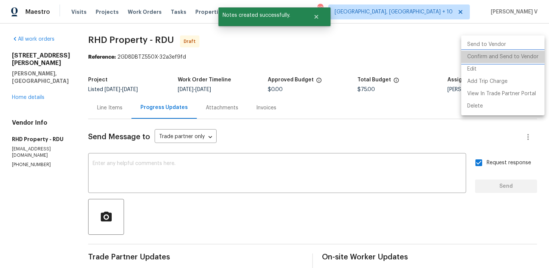
click at [516, 56] on li "Confirm and Send to Vendor" at bounding box center [502, 57] width 83 height 12
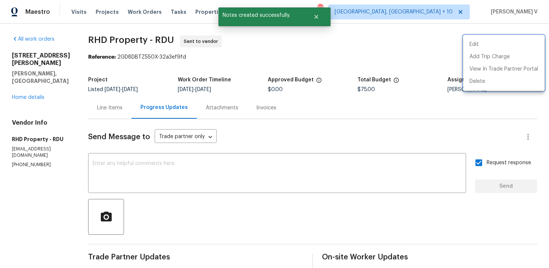
click at [37, 83] on div at bounding box center [274, 134] width 549 height 268
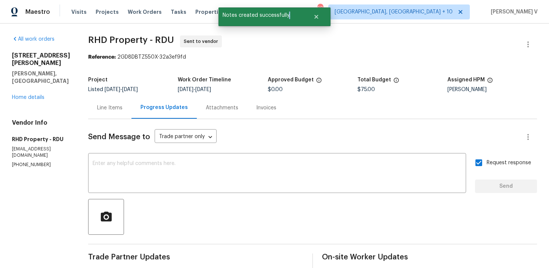
click at [37, 83] on div "Edit Add Trip Charge View In Trade Partner Portal Delete" at bounding box center [274, 134] width 549 height 268
click at [37, 95] on link "Home details" at bounding box center [28, 97] width 32 height 5
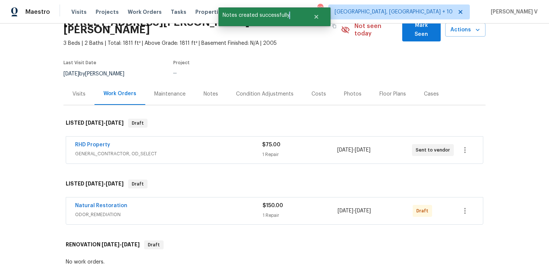
scroll to position [66, 0]
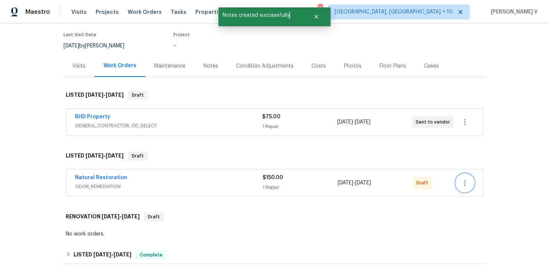
click at [466, 178] on icon "button" at bounding box center [464, 182] width 9 height 9
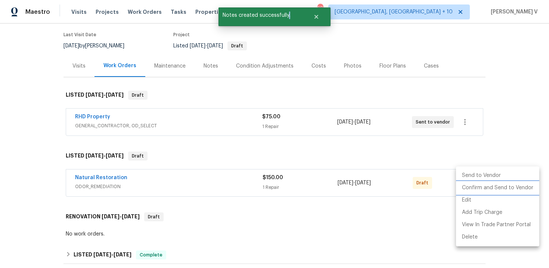
click at [466, 190] on li "Confirm and Send to Vendor" at bounding box center [497, 188] width 83 height 12
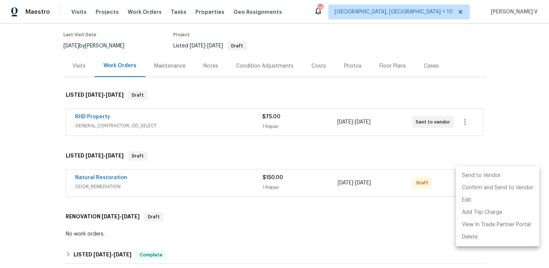
click at [167, 168] on div at bounding box center [274, 134] width 549 height 268
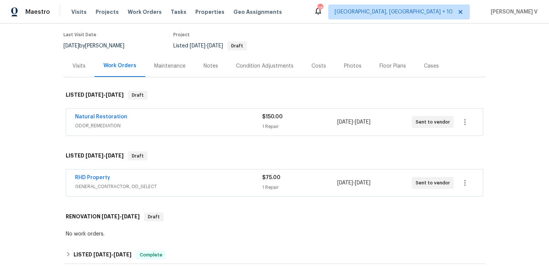
click at [168, 113] on div "Natural Restoration" at bounding box center [168, 117] width 187 height 9
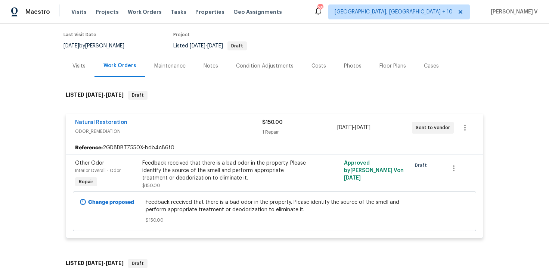
scroll to position [128, 0]
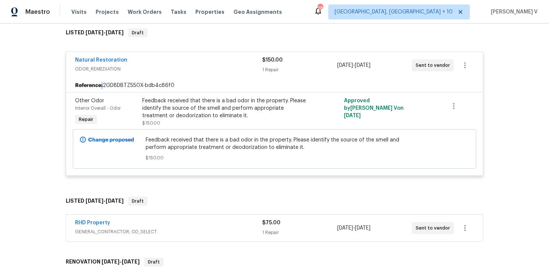
drag, startPoint x: 102, startPoint y: 78, endPoint x: 190, endPoint y: 79, distance: 88.9
click at [190, 79] on div "Reference: 2GD8DBTZ550X-bdb4c86f0" at bounding box center [274, 85] width 417 height 13
copy b ":"
click at [103, 79] on div "Reference: 2GD8DBTZ550X-bdb4c86f0" at bounding box center [274, 85] width 417 height 13
drag, startPoint x: 103, startPoint y: 77, endPoint x: 223, endPoint y: 77, distance: 119.1
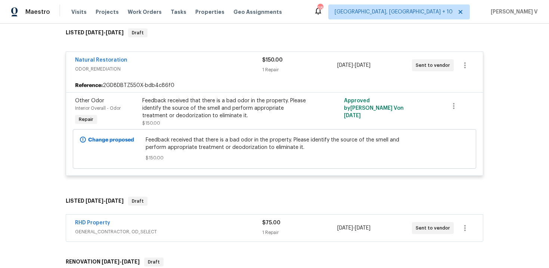
click at [223, 79] on div "Reference: 2GD8DBTZ550X-bdb4c86f0" at bounding box center [274, 85] width 417 height 13
copy div "2GD8DBTZ550X"
click at [133, 79] on div "Reference: 2GD8DBTZ550X-bdb4c86f0" at bounding box center [274, 85] width 417 height 13
drag, startPoint x: 103, startPoint y: 79, endPoint x: 196, endPoint y: 77, distance: 92.2
click at [196, 79] on div "Reference: 2GD8DBTZ550X-bdb4c86f0" at bounding box center [274, 85] width 417 height 13
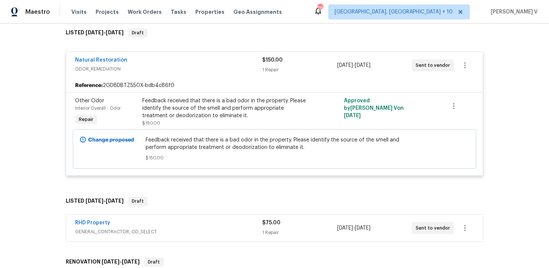
copy b
click at [187, 79] on div "Reference: 2GD8DBTZ550X-bdb4c86f0" at bounding box center [274, 85] width 417 height 13
click at [133, 79] on div "Reference: 2GD8DBTZ550X-bdb4c86f0" at bounding box center [274, 85] width 417 height 13
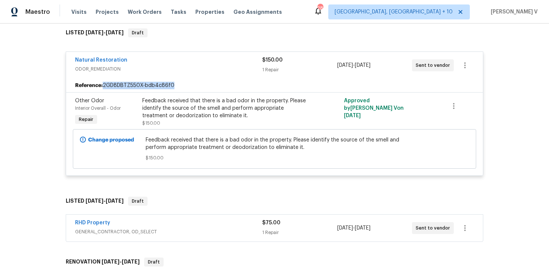
copy div "2GD8DBTZ550X-bdb4c86f0"
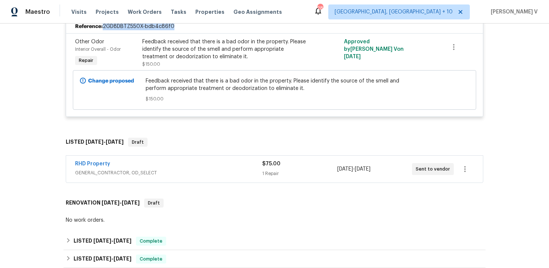
click at [138, 169] on span "GENERAL_CONTRACTOR, OD_SELECT" at bounding box center [168, 172] width 187 height 7
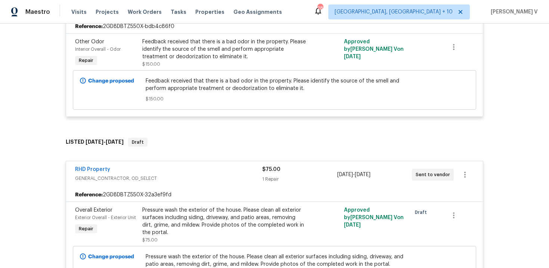
click at [129, 191] on div "Reference: 2GD8DBTZ550X-32a3ef9fd" at bounding box center [274, 194] width 417 height 13
click at [140, 188] on div "Reference: 2GD8DBTZ550X-32a3ef9fd" at bounding box center [274, 194] width 417 height 13
copy div "2GD8DBTZ550X-32a3ef9fd"
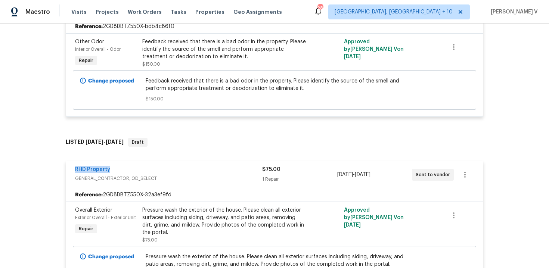
drag, startPoint x: 67, startPoint y: 161, endPoint x: 135, endPoint y: 160, distance: 68.3
click at [135, 161] on div "RHD Property GENERAL_CONTRACTOR, OD_SELECT $75.00 1 Repair 9/2/2025 - 9/4/2025 …" at bounding box center [274, 174] width 417 height 27
copy link "RHD Property"
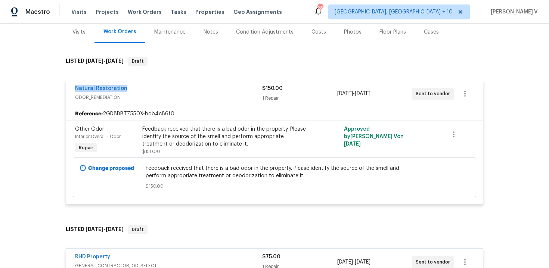
drag, startPoint x: 70, startPoint y: 81, endPoint x: 175, endPoint y: 81, distance: 105.3
click at [175, 81] on div "Natural Restoration ODOR_REMEDIATION $150.00 1 Repair 9/2/2025 - 9/4/2025 Sent …" at bounding box center [274, 93] width 417 height 27
copy link "Natural Restoration"
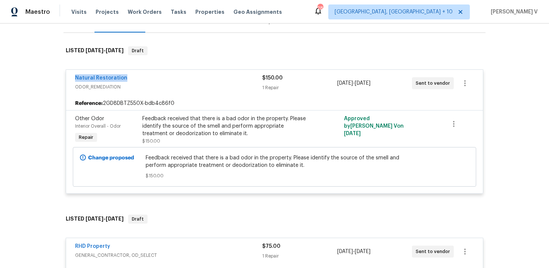
scroll to position [68, 0]
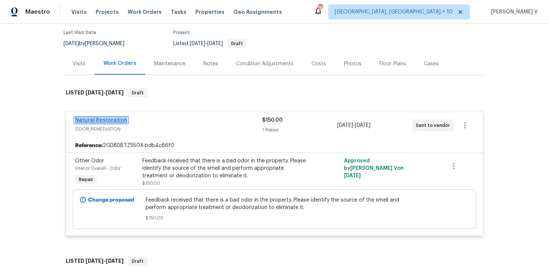
click at [109, 118] on link "Natural Restoration" at bounding box center [101, 120] width 52 height 5
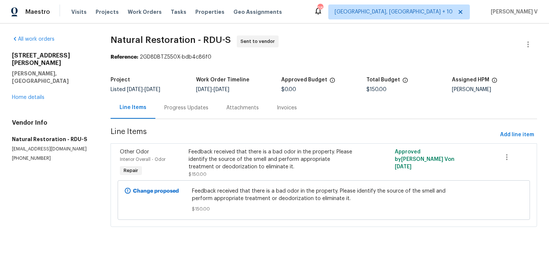
click at [224, 159] on div "Feedback received that there is a bad odor in the property. Please identify the…" at bounding box center [272, 159] width 167 height 22
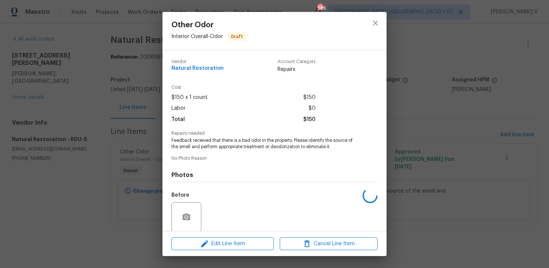
scroll to position [57, 0]
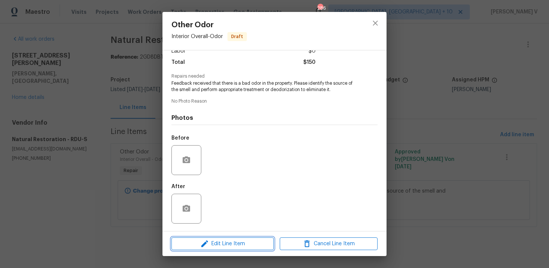
click at [223, 246] on span "Edit Line Item" at bounding box center [223, 243] width 98 height 9
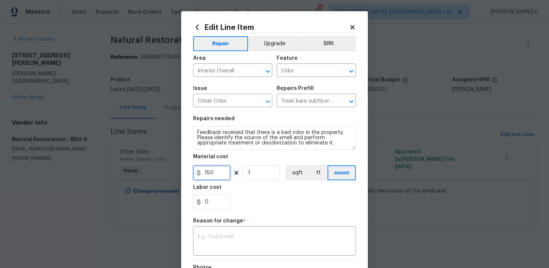
click at [209, 171] on input "150" at bounding box center [211, 172] width 37 height 15
type input "75"
click at [228, 237] on textarea at bounding box center [275, 242] width 154 height 16
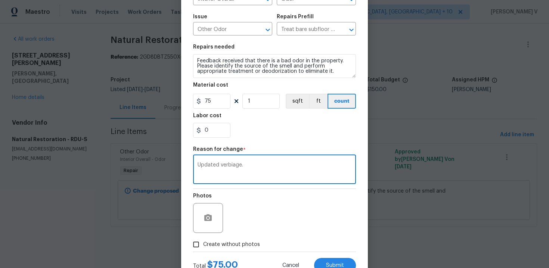
scroll to position [100, 0]
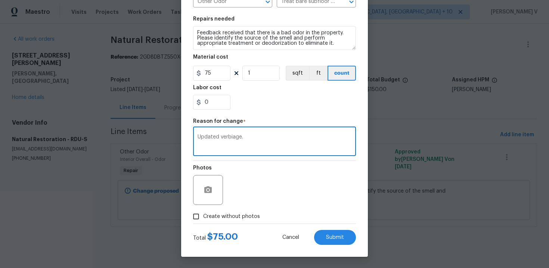
type textarea "Updated verbiage."
click at [201, 216] on input "Create without photos" at bounding box center [196, 216] width 14 height 14
checkbox input "true"
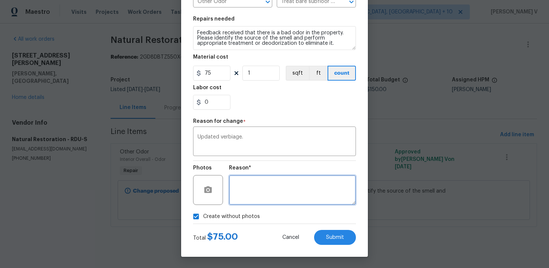
click at [285, 194] on textarea at bounding box center [292, 190] width 127 height 30
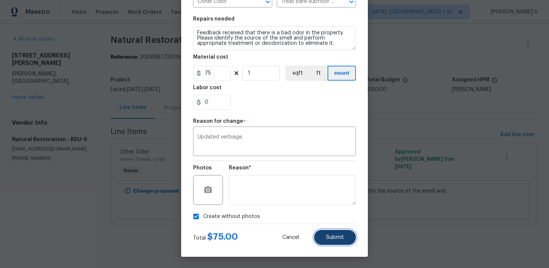
click at [340, 230] on button "Submit" at bounding box center [335, 237] width 42 height 15
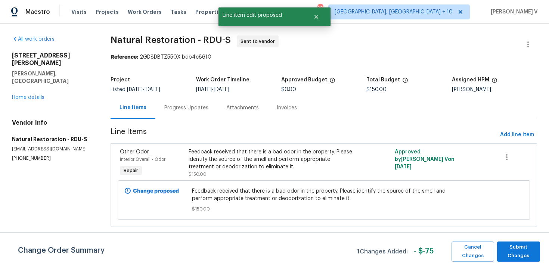
scroll to position [0, 0]
click at [524, 247] on span "Submit Changes" at bounding box center [518, 251] width 35 height 17
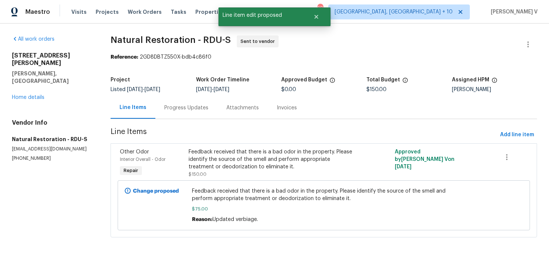
click at [43, 76] on div "48 Delmar Ct Fuquay Varina, NC 27526 Home details" at bounding box center [52, 76] width 81 height 49
click at [41, 95] on link "Home details" at bounding box center [28, 97] width 32 height 5
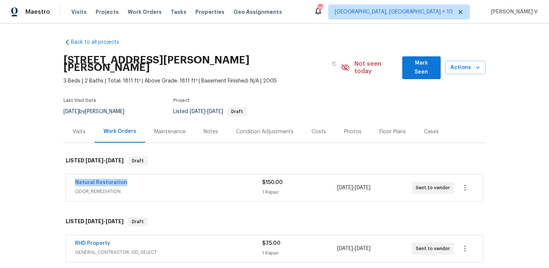
drag, startPoint x: 72, startPoint y: 175, endPoint x: 170, endPoint y: 175, distance: 97.8
click at [170, 175] on div "Natural Restoration ODOR_REMEDIATION $150.00 1 Repair 9/2/2025 - 9/4/2025 Sent …" at bounding box center [274, 187] width 417 height 27
copy link "Natural Restoration"
drag, startPoint x: 64, startPoint y: 238, endPoint x: 159, endPoint y: 238, distance: 94.8
click at [159, 238] on div "RHD Property GENERAL_CONTRACTOR, OD_SELECT $75.00 1 Repair 9/2/2025 - 9/4/2025 …" at bounding box center [274, 249] width 422 height 31
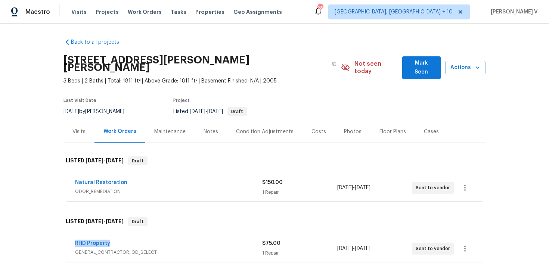
copy link "RHD Property"
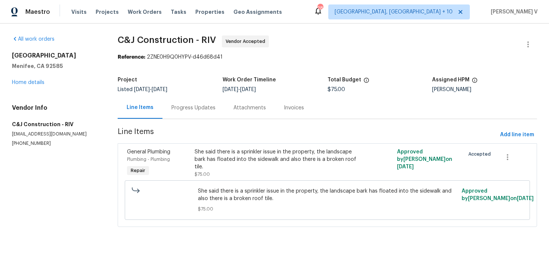
click at [205, 111] on div "Progress Updates" at bounding box center [193, 107] width 44 height 7
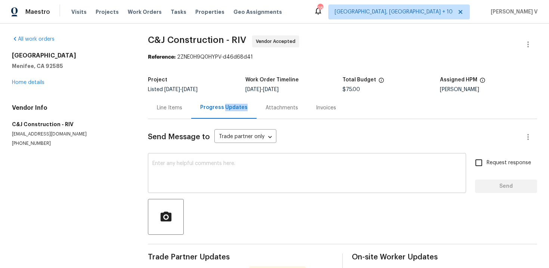
scroll to position [97, 0]
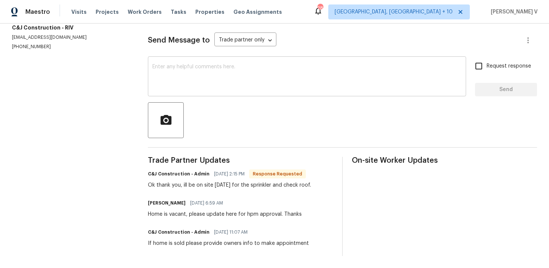
click at [183, 81] on textarea at bounding box center [306, 77] width 309 height 26
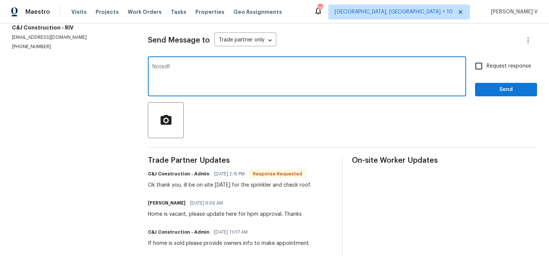
type textarea "Noted!!"
click at [493, 66] on span "Request response" at bounding box center [509, 66] width 44 height 8
click at [487, 66] on input "Request response" at bounding box center [479, 66] width 16 height 16
checkbox input "true"
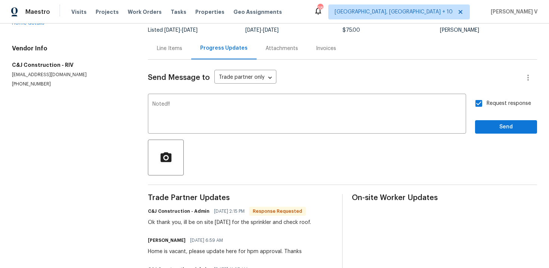
scroll to position [19, 0]
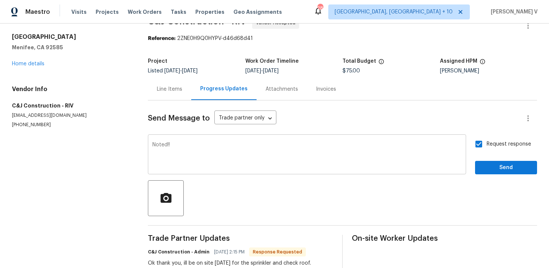
click at [218, 145] on textarea "Noted!!" at bounding box center [306, 155] width 309 height 26
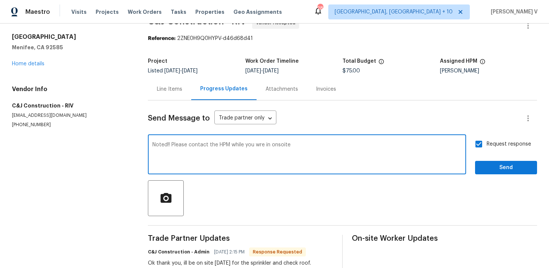
click at [239, 147] on textarea "Noted!! Please contact the HPM while you wre in onsoite" at bounding box center [306, 155] width 309 height 26
paste textarea "Please contact the HPM while you are onsite."
type textarea "Noted! Please contact the HPM while you are onsite."
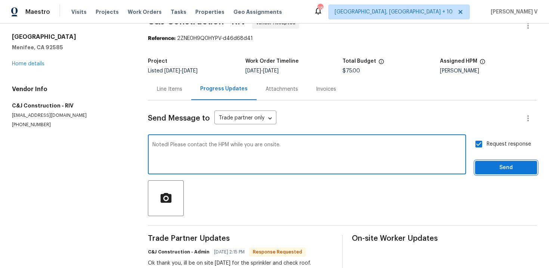
click at [503, 166] on span "Send" at bounding box center [506, 167] width 50 height 9
